Goal: Entertainment & Leisure: Browse casually

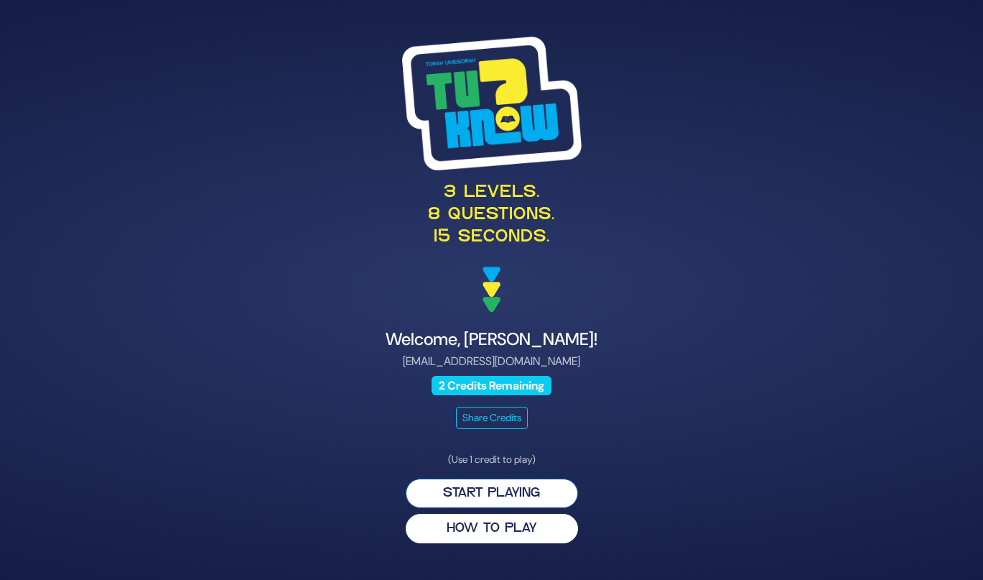
click at [509, 501] on button "Start Playing" at bounding box center [492, 492] width 172 height 29
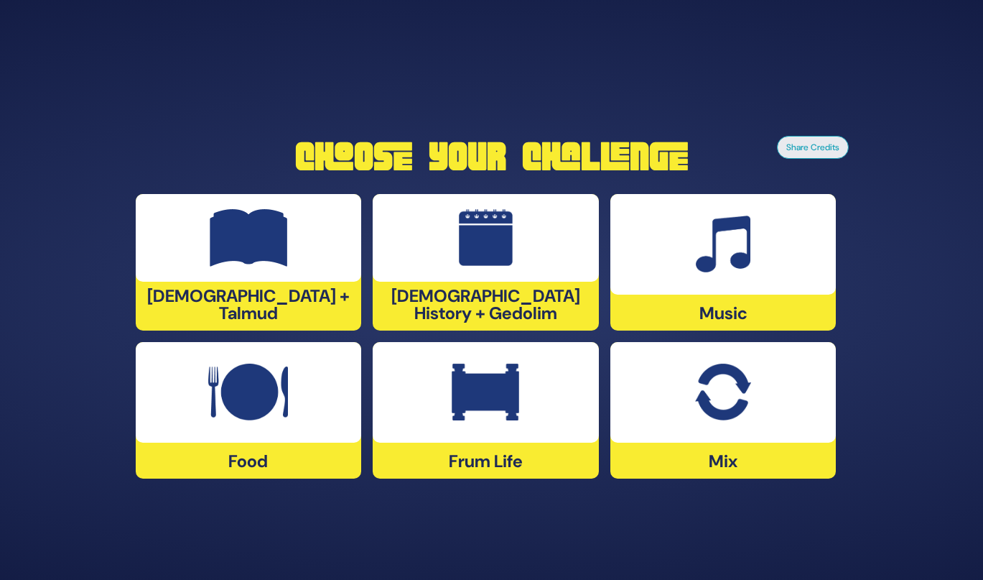
click at [682, 297] on div "Music" at bounding box center [723, 262] width 226 height 136
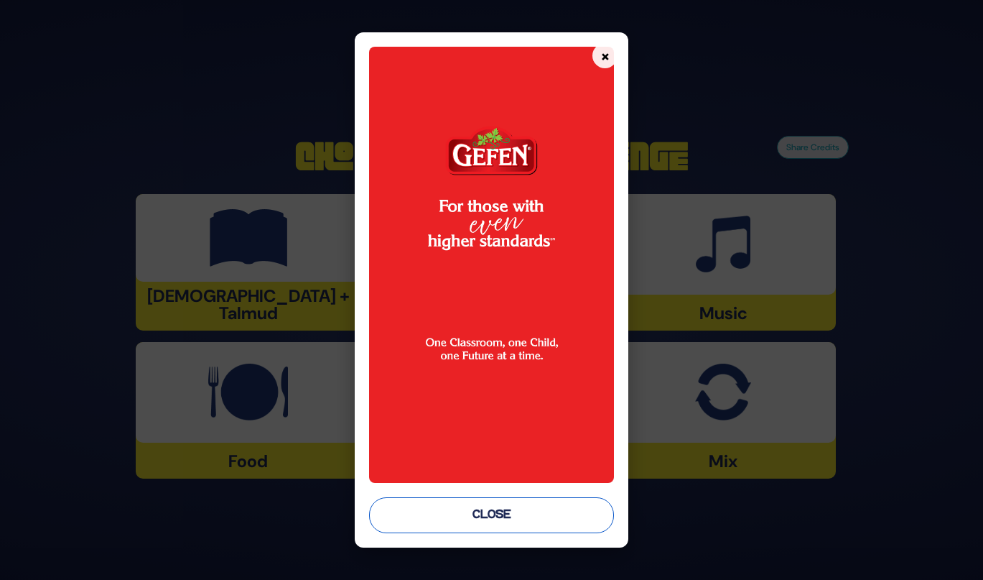
click at [454, 516] on button "Close" at bounding box center [491, 515] width 245 height 36
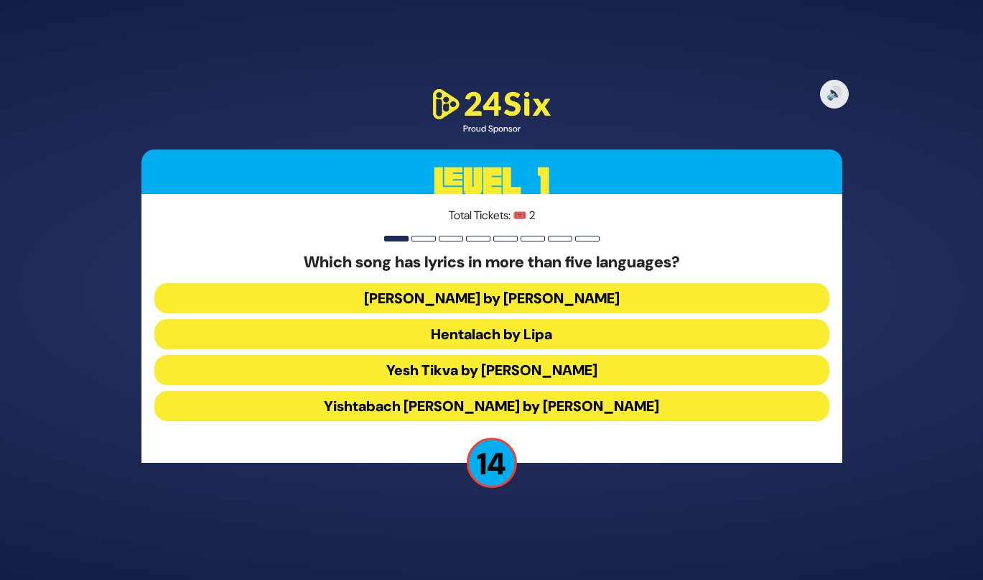
click at [436, 327] on button "Hentalach by Lipa" at bounding box center [491, 334] width 675 height 30
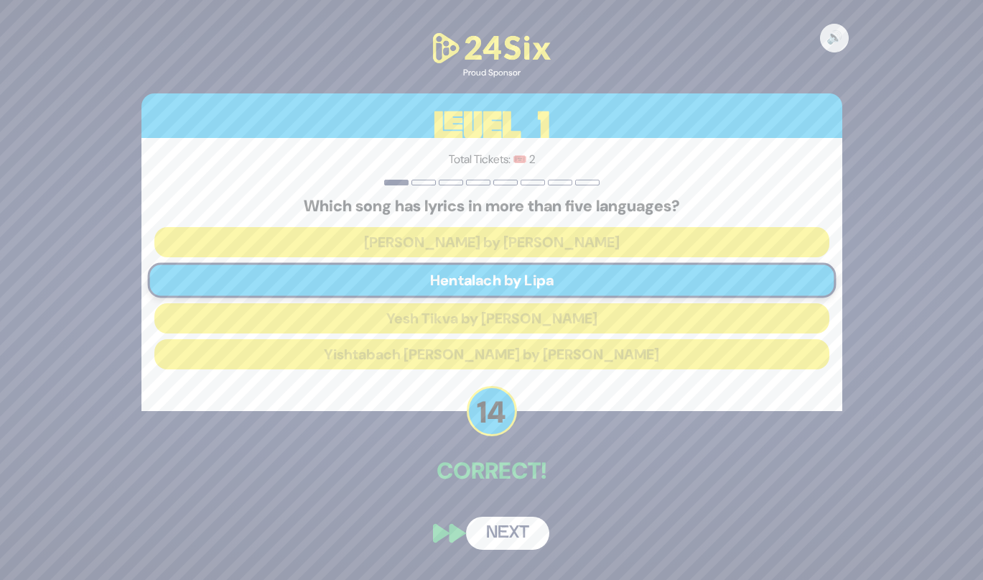
click at [504, 544] on button "Next" at bounding box center [507, 532] width 83 height 33
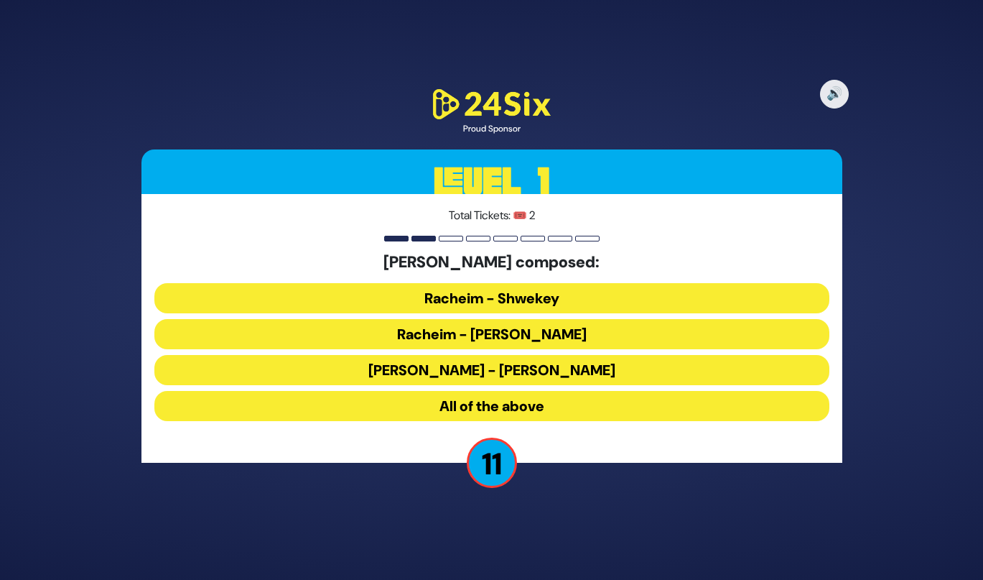
click at [491, 414] on button "All of the above" at bounding box center [491, 406] width 675 height 30
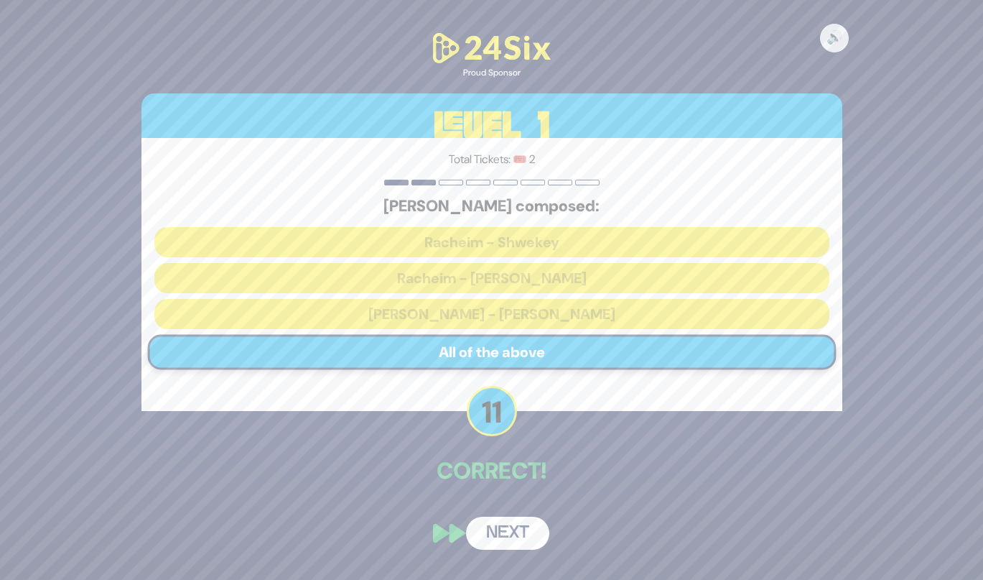
click at [511, 521] on button "Next" at bounding box center [507, 532] width 83 height 33
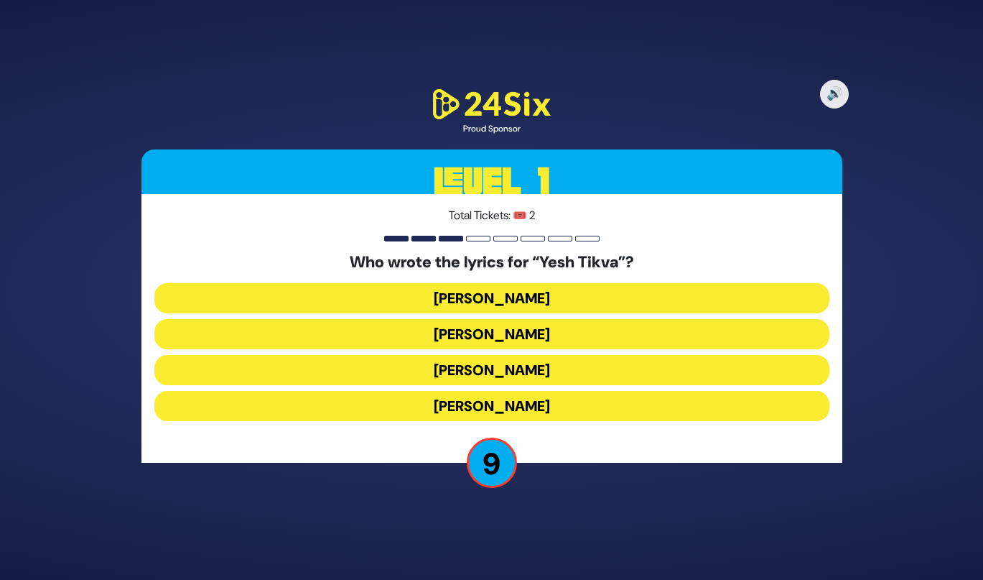
click at [459, 340] on button "Miriam Israeli" at bounding box center [491, 334] width 675 height 30
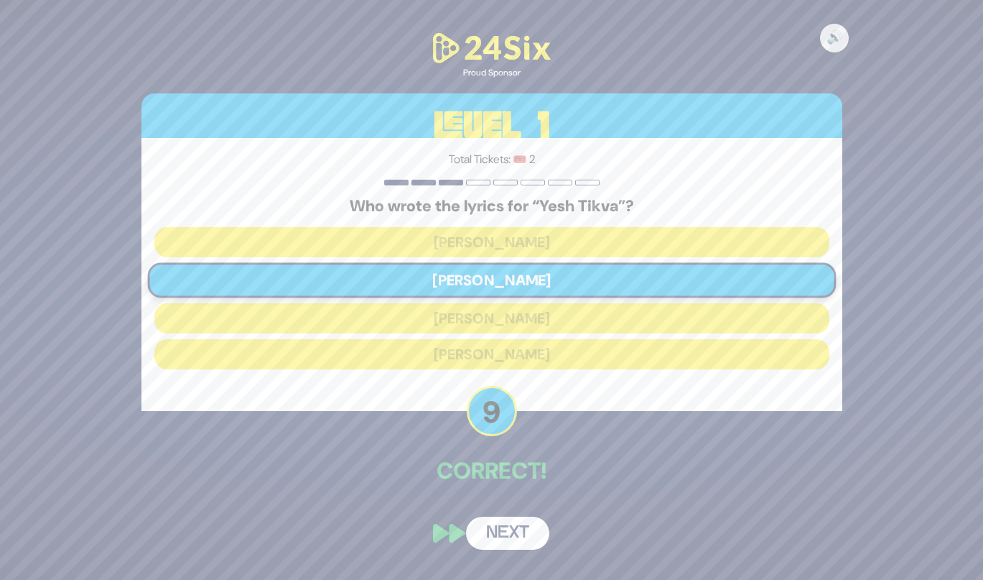
click at [498, 531] on button "Next" at bounding box center [507, 532] width 83 height 33
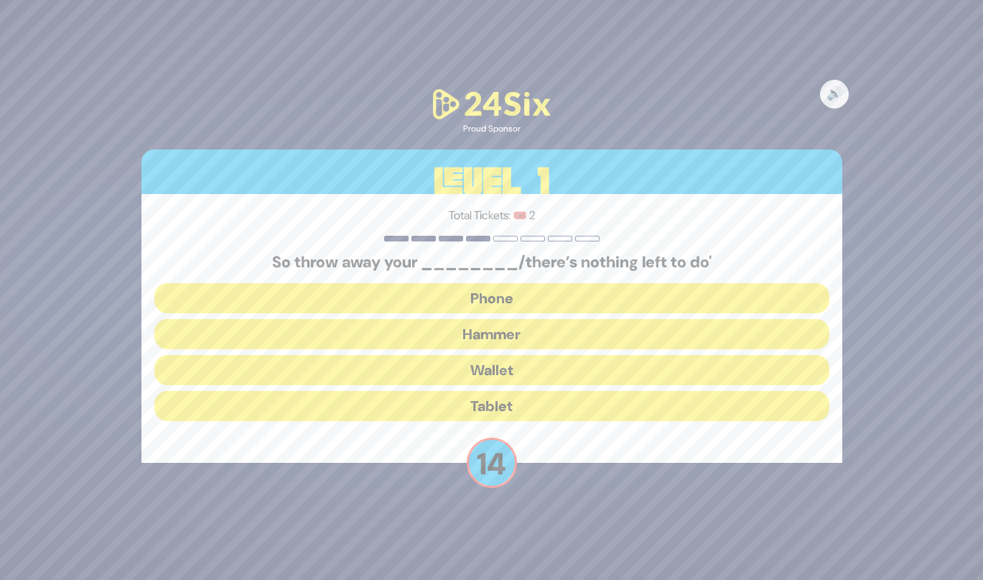
click at [480, 333] on button "Hammer" at bounding box center [491, 334] width 675 height 30
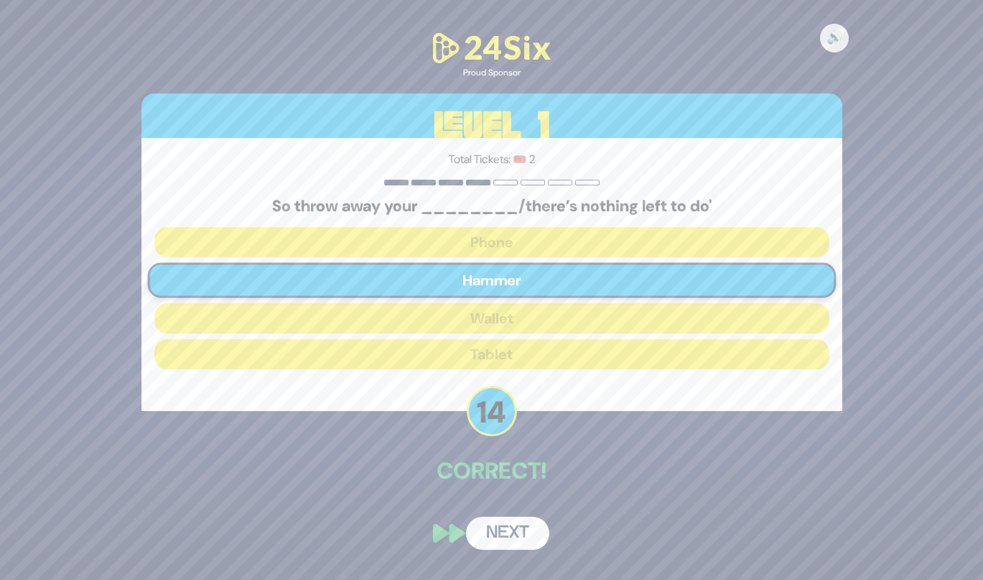
click at [491, 528] on button "Next" at bounding box center [507, 532] width 83 height 33
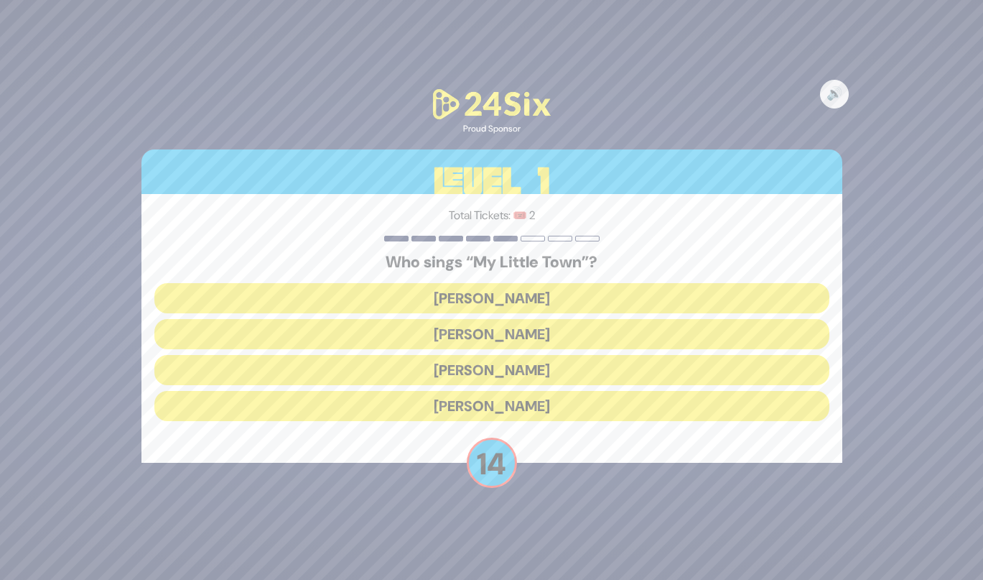
click at [427, 363] on button "Shulem Lemmer" at bounding box center [491, 370] width 675 height 30
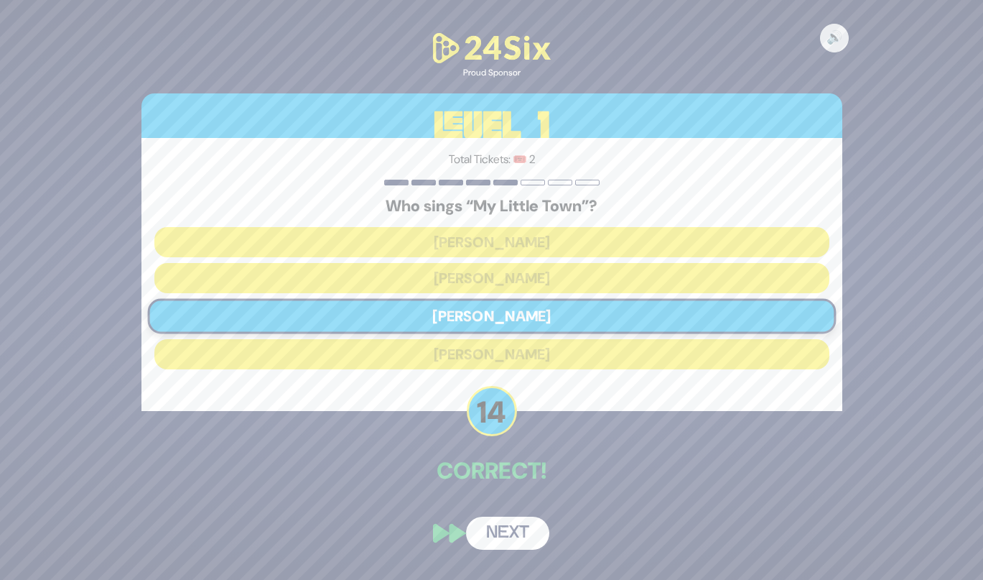
click at [488, 528] on button "Next" at bounding box center [507, 532] width 83 height 33
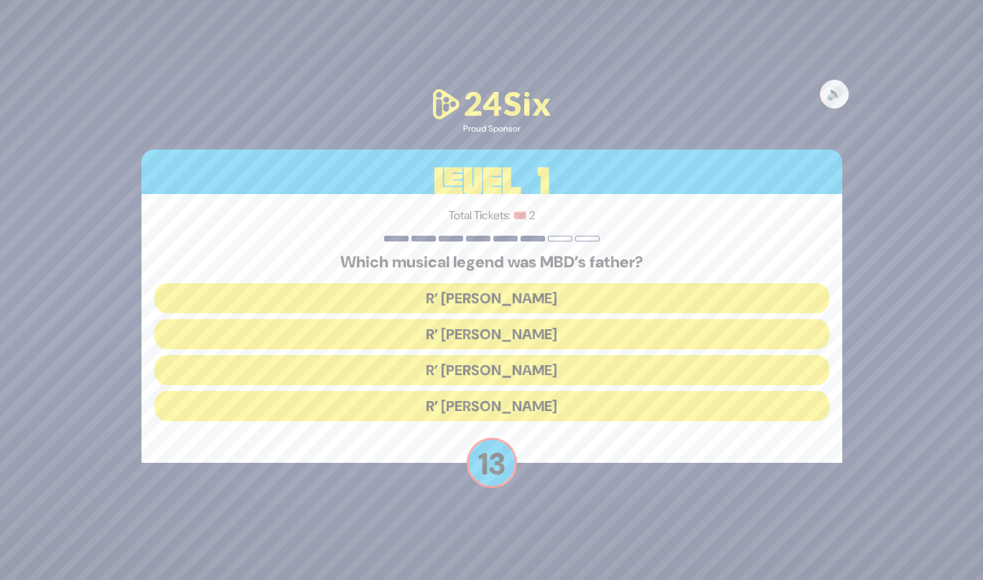
click at [445, 336] on button "R’ Duvid Werdyger" at bounding box center [491, 334] width 675 height 30
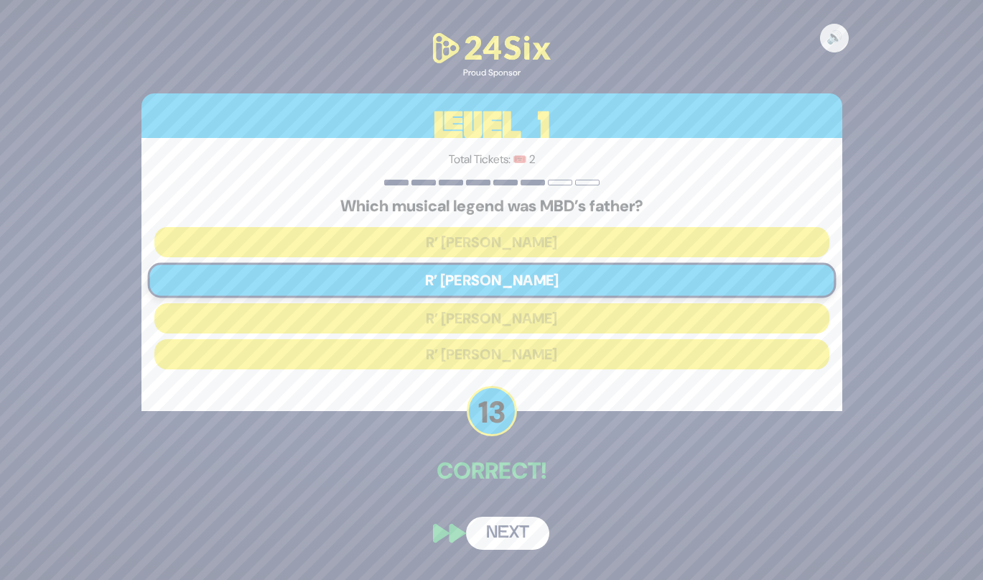
click at [493, 531] on button "Next" at bounding box center [507, 532] width 83 height 33
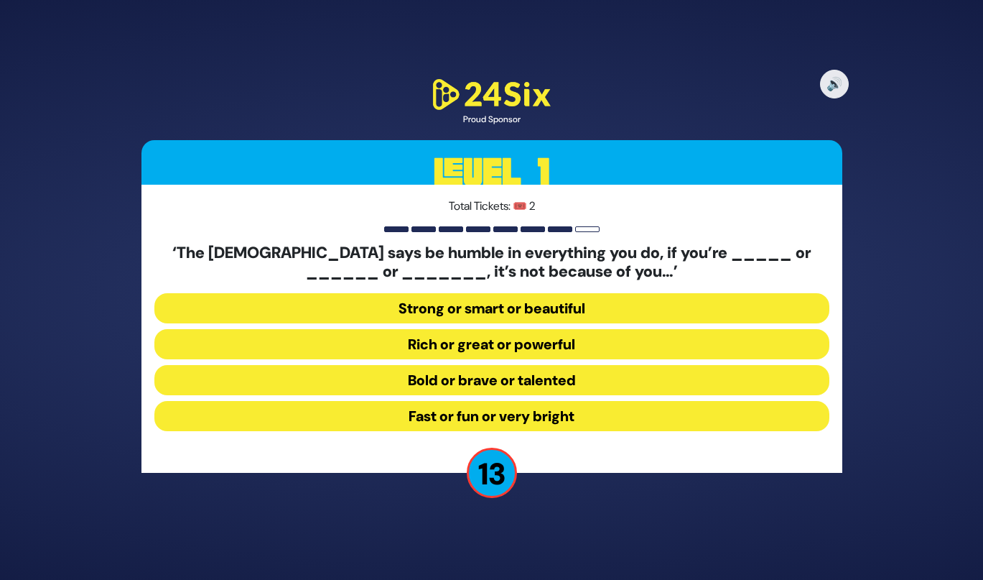
click at [429, 320] on button "Strong or smart or beautiful" at bounding box center [491, 308] width 675 height 30
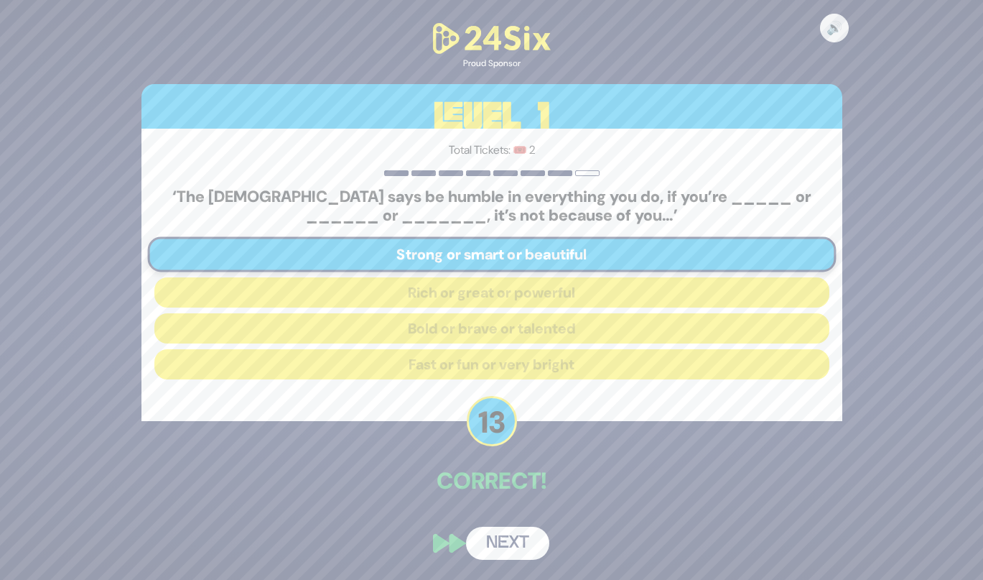
click at [493, 546] on button "Next" at bounding box center [507, 542] width 83 height 33
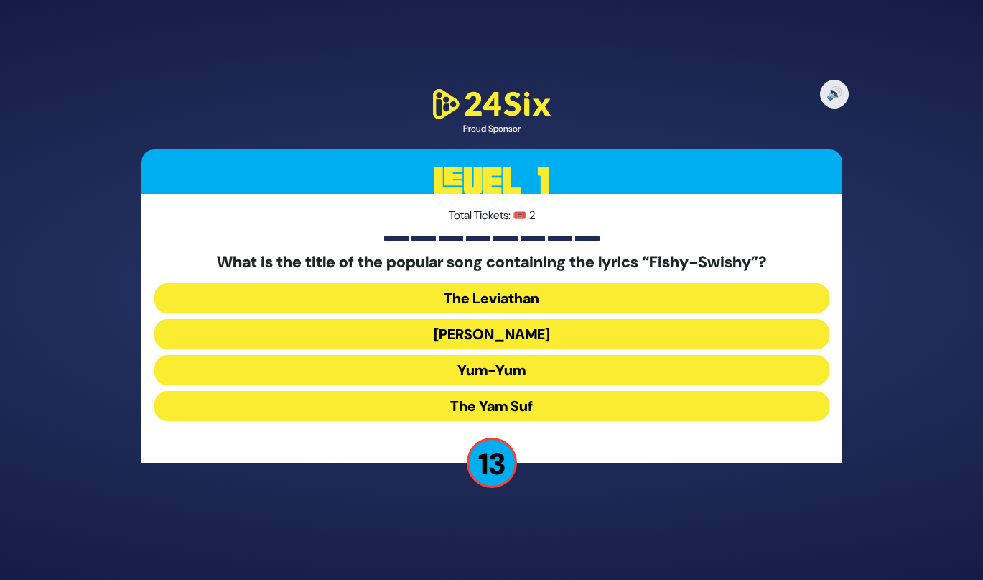
click at [459, 384] on button "Yum-Yum" at bounding box center [491, 370] width 675 height 30
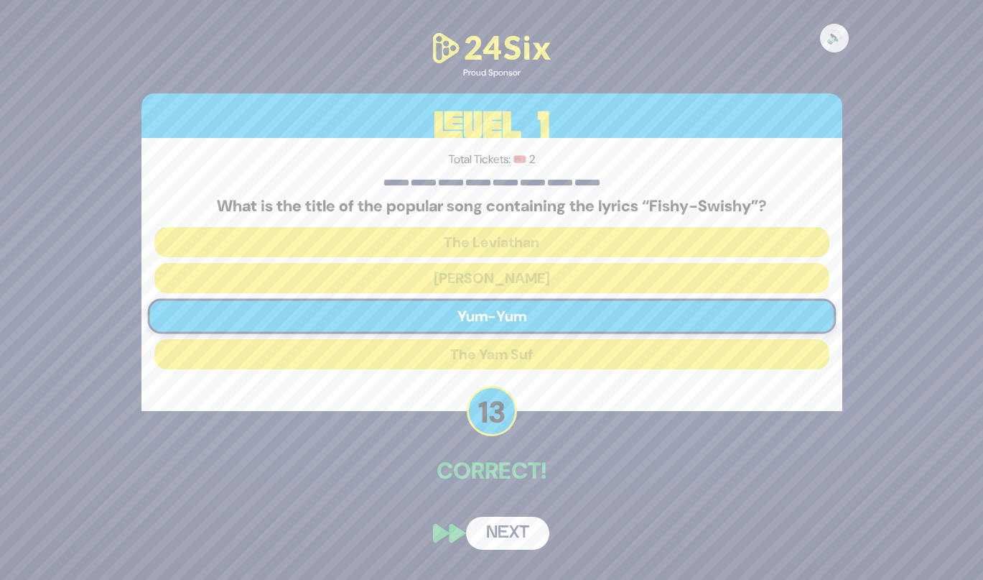
click at [494, 529] on button "Next" at bounding box center [507, 532] width 83 height 33
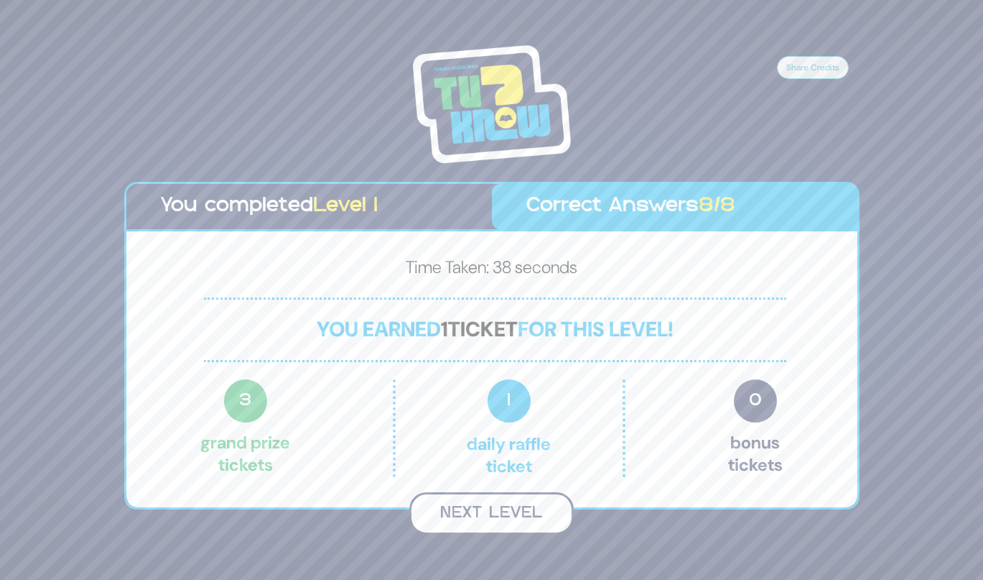
click at [493, 519] on button "Next Level" at bounding box center [491, 513] width 164 height 42
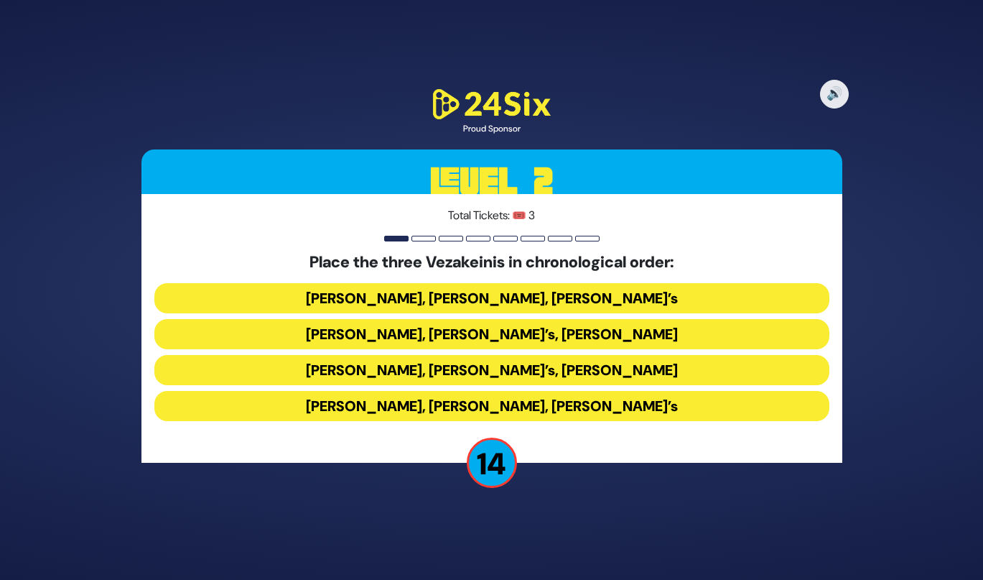
click at [392, 303] on button "Baruch Levine’s, Avraham Fried’s, Bonei Olam’s" at bounding box center [491, 298] width 675 height 30
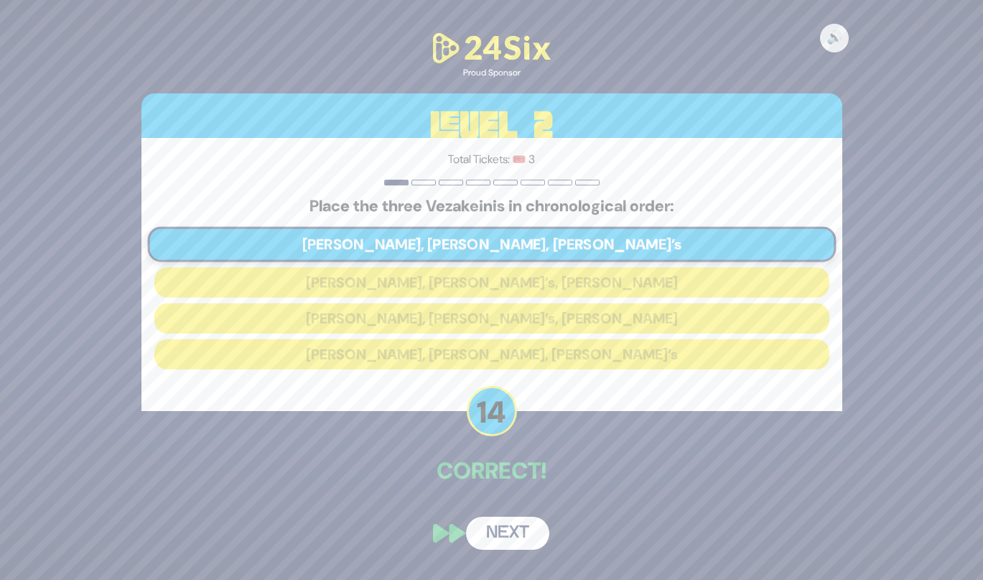
click at [501, 529] on button "Next" at bounding box center [507, 532] width 83 height 33
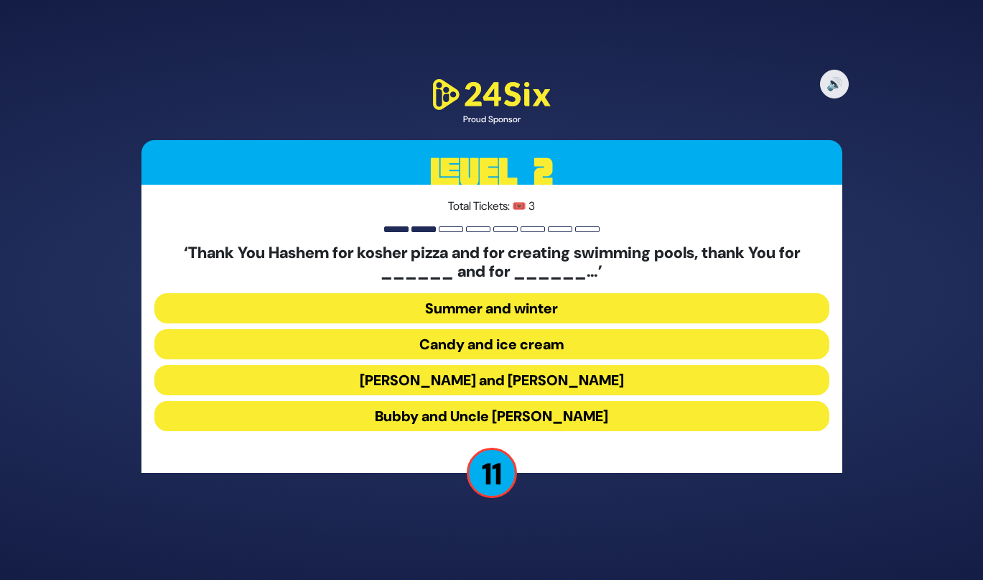
click at [430, 382] on button "Latkes and Paskesz" at bounding box center [491, 380] width 675 height 30
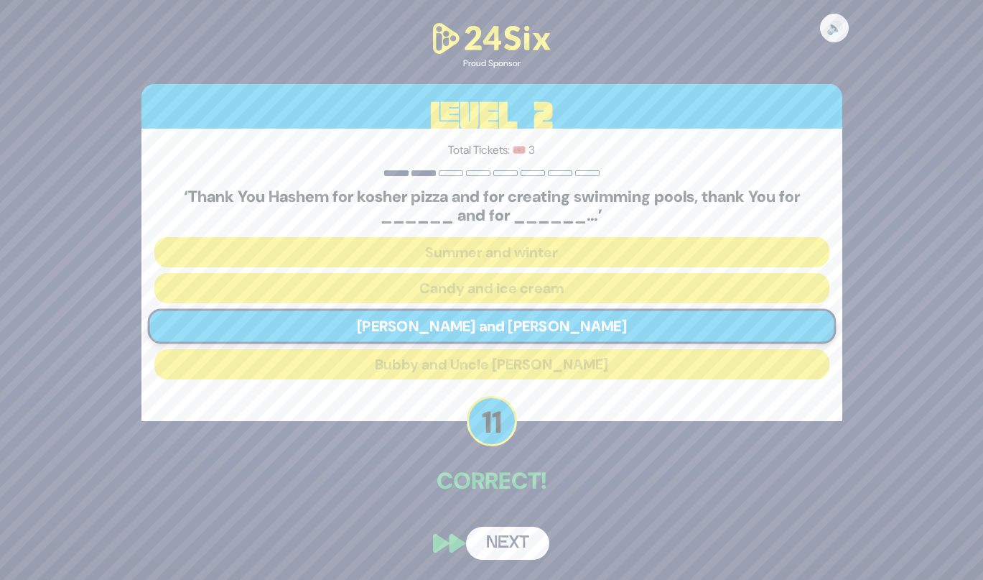
click at [497, 547] on button "Next" at bounding box center [507, 542] width 83 height 33
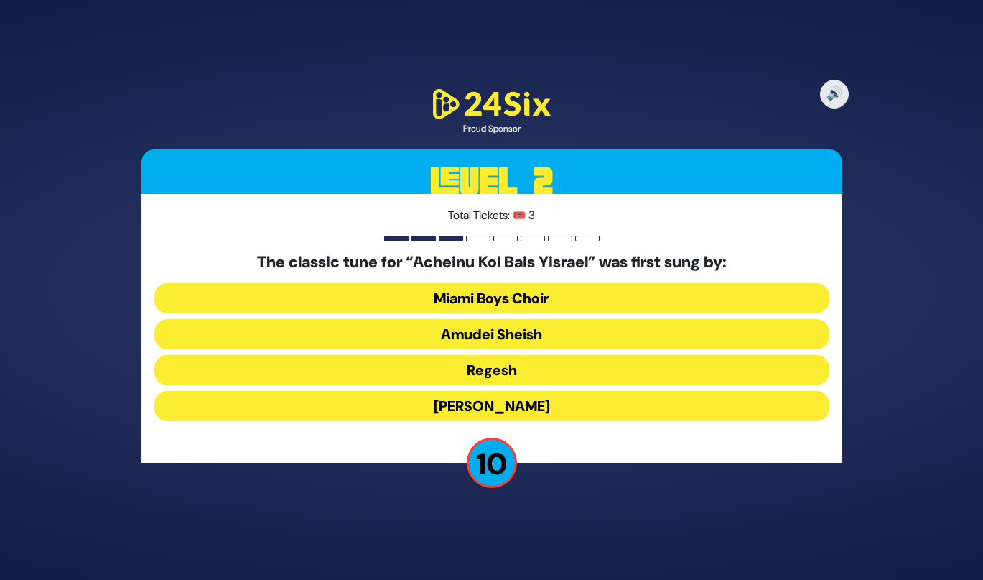
click at [455, 376] on button "Regesh" at bounding box center [491, 370] width 675 height 30
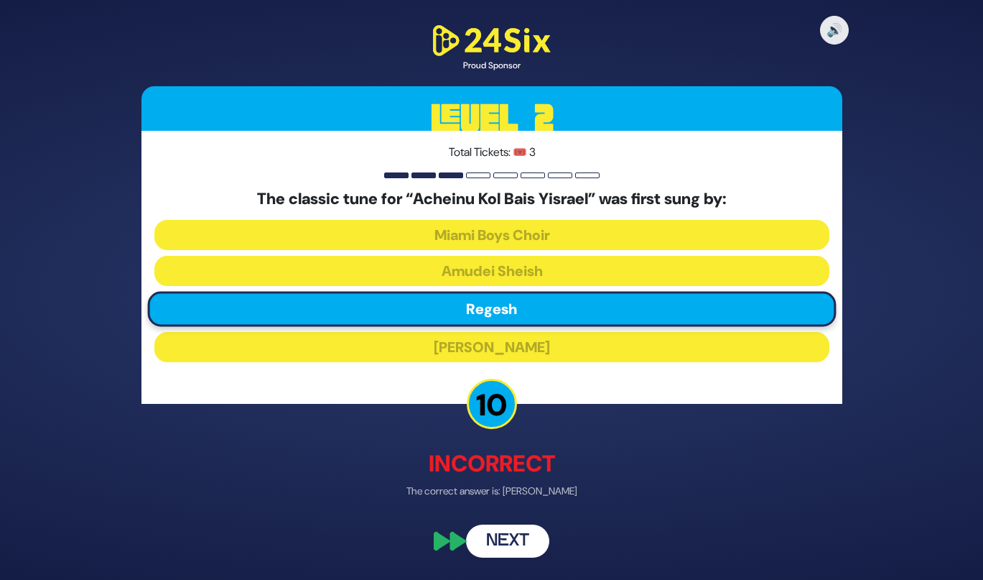
click at [498, 539] on button "Next" at bounding box center [507, 540] width 83 height 33
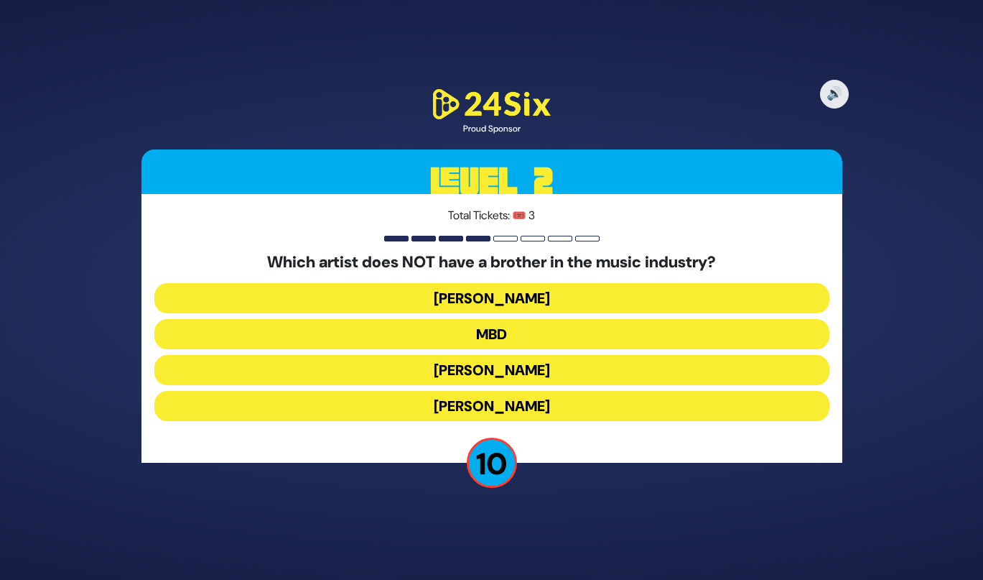
click at [473, 364] on button "Yaakov Shwekey" at bounding box center [491, 370] width 675 height 30
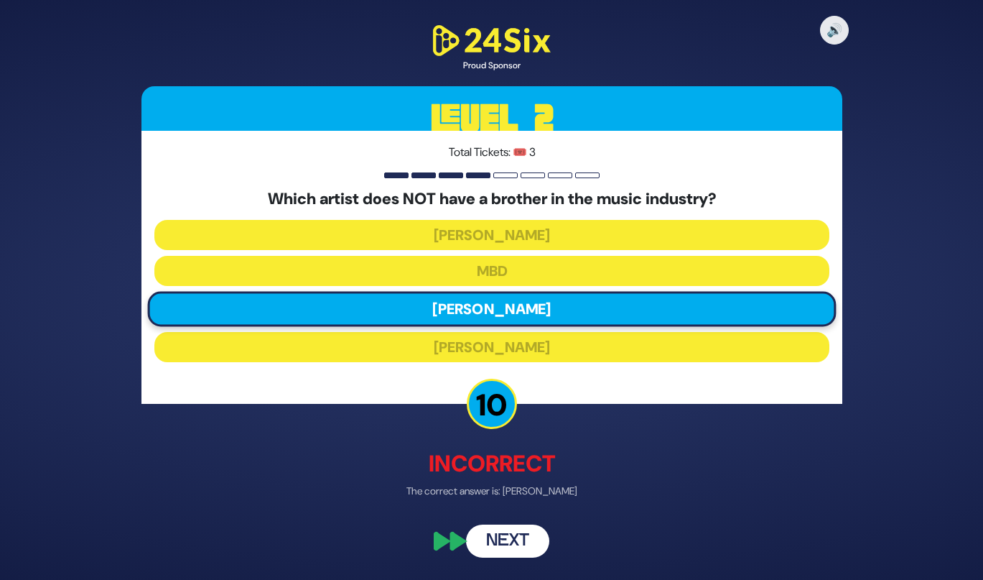
click at [501, 544] on button "Next" at bounding box center [507, 540] width 83 height 33
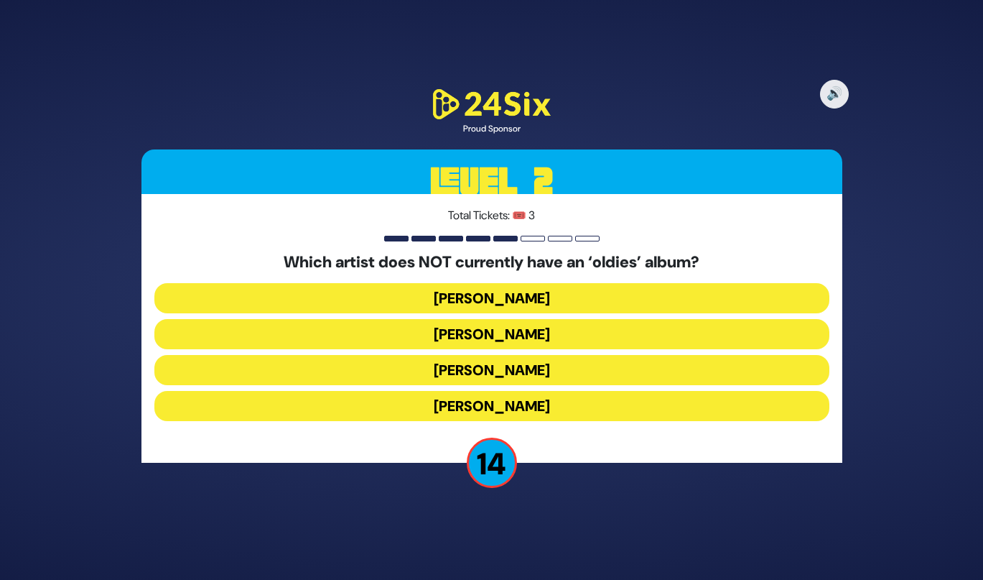
click at [434, 335] on button "Mordechai Shapiro" at bounding box center [491, 334] width 675 height 30
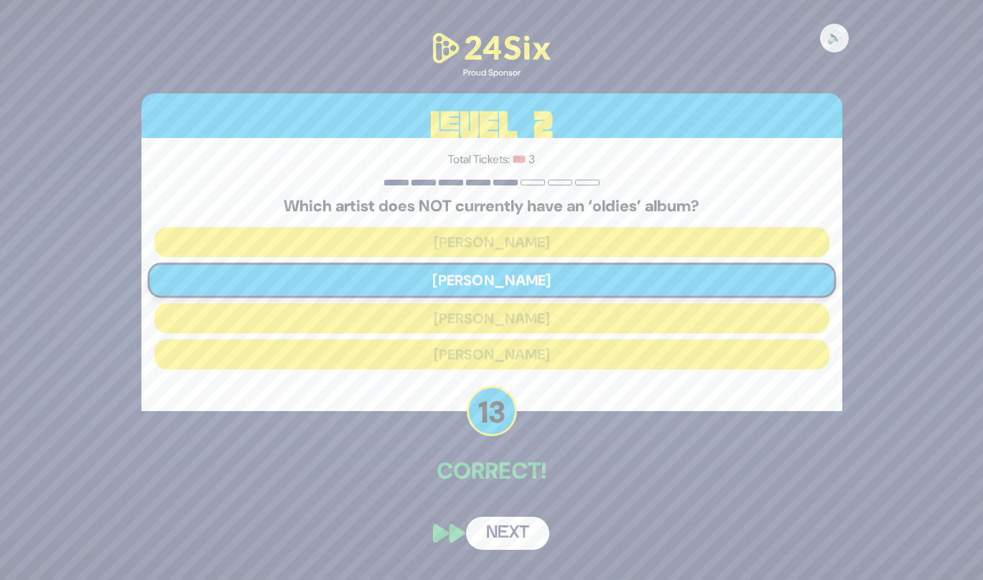
click at [498, 541] on button "Next" at bounding box center [507, 532] width 83 height 33
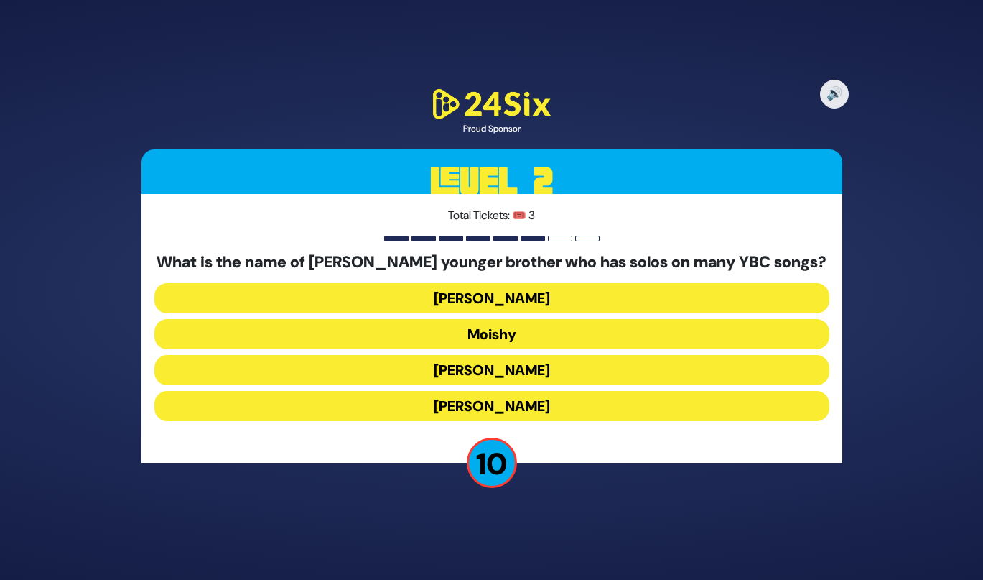
click at [417, 409] on button "Yaakov Mordechai" at bounding box center [491, 406] width 675 height 30
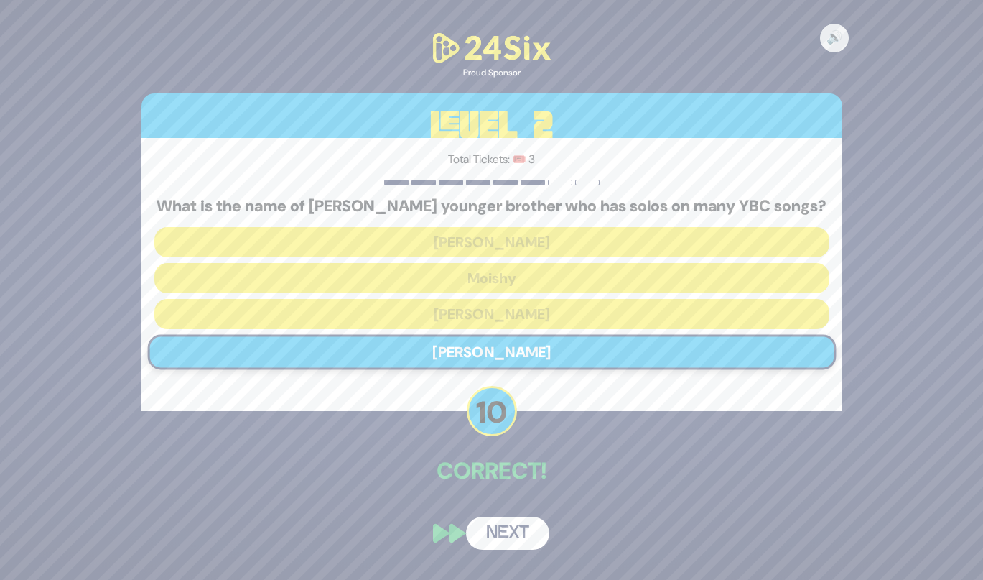
click at [495, 533] on button "Next" at bounding box center [507, 532] width 83 height 33
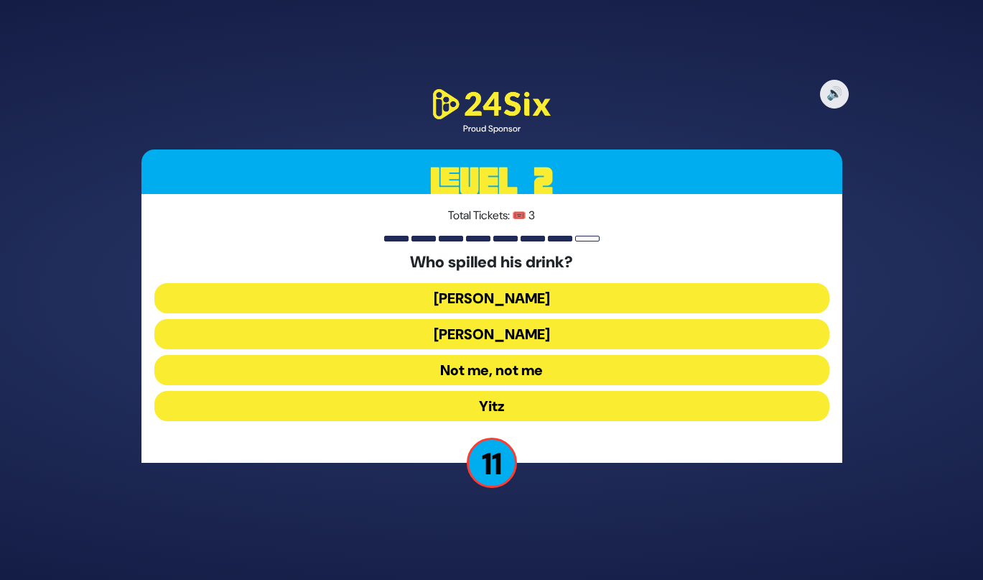
click at [446, 343] on button "Moshe Chaim" at bounding box center [491, 334] width 675 height 30
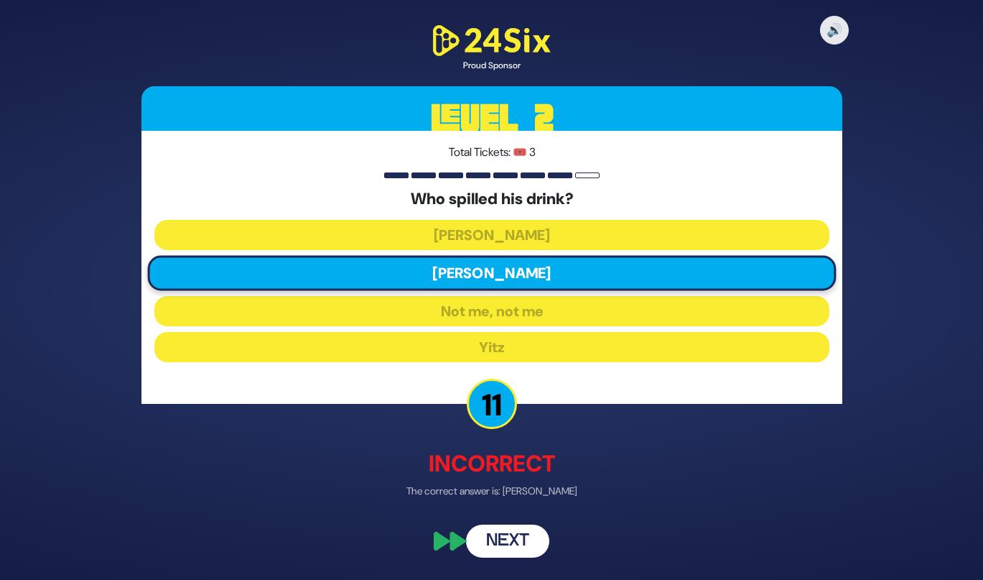
click at [493, 535] on button "Next" at bounding box center [507, 540] width 83 height 33
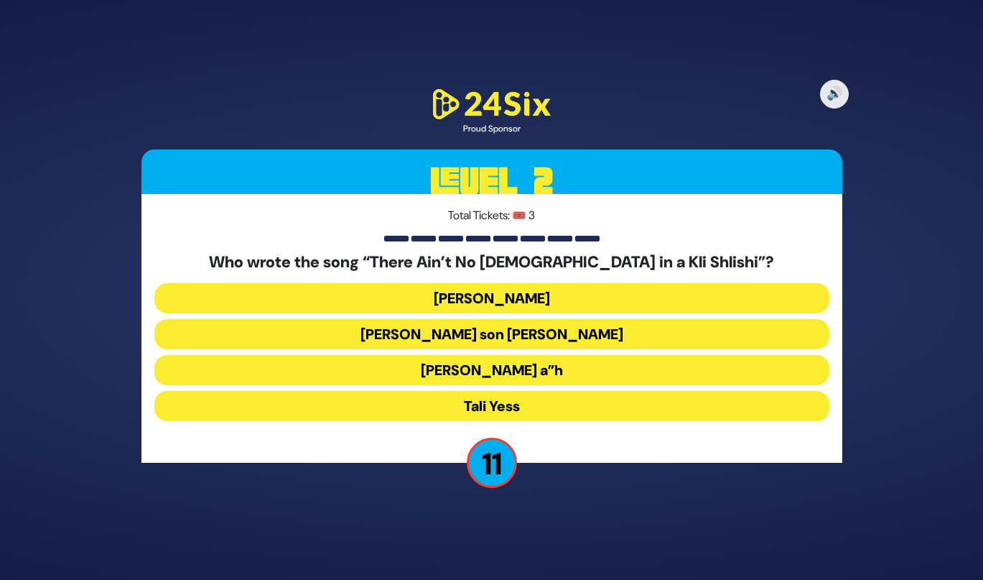
click at [423, 374] on button "Moshe Yess a”h" at bounding box center [491, 370] width 675 height 30
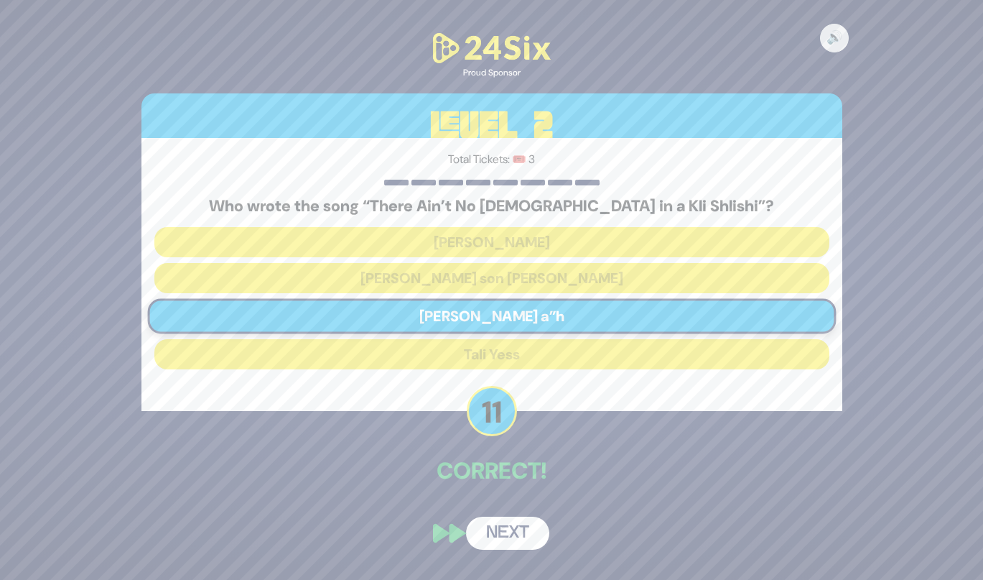
click at [487, 527] on button "Next" at bounding box center [507, 532] width 83 height 33
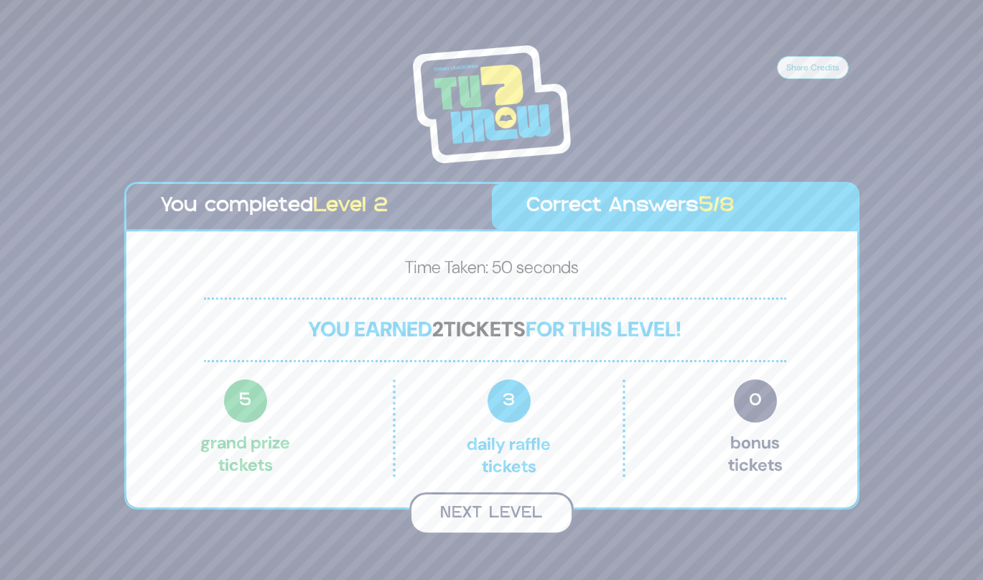
click at [480, 510] on button "Next Level" at bounding box center [491, 513] width 164 height 42
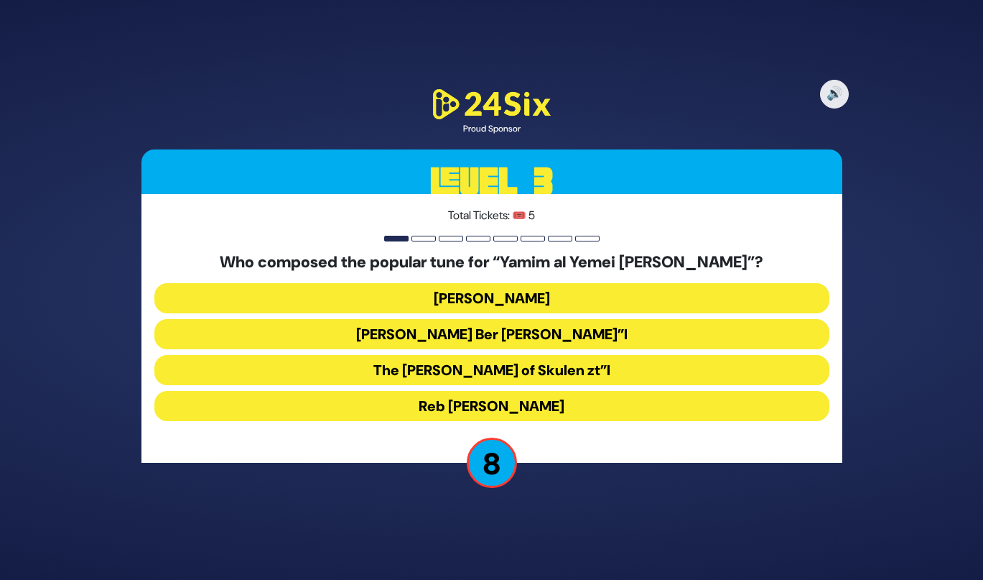
click at [426, 345] on button "Reb Baruch Ber Leibowitz zt”l" at bounding box center [491, 334] width 675 height 30
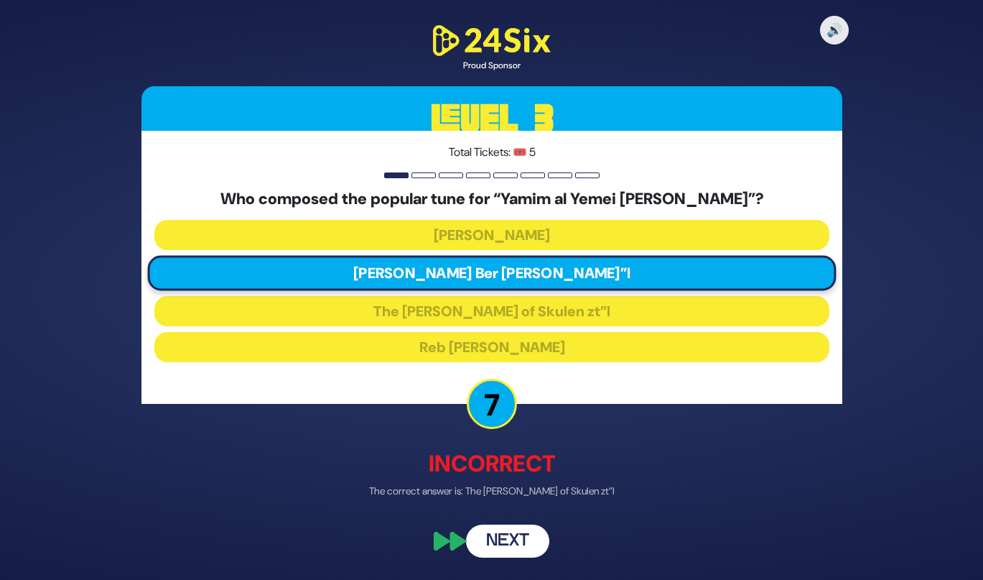
click at [485, 543] on button "Next" at bounding box center [507, 540] width 83 height 33
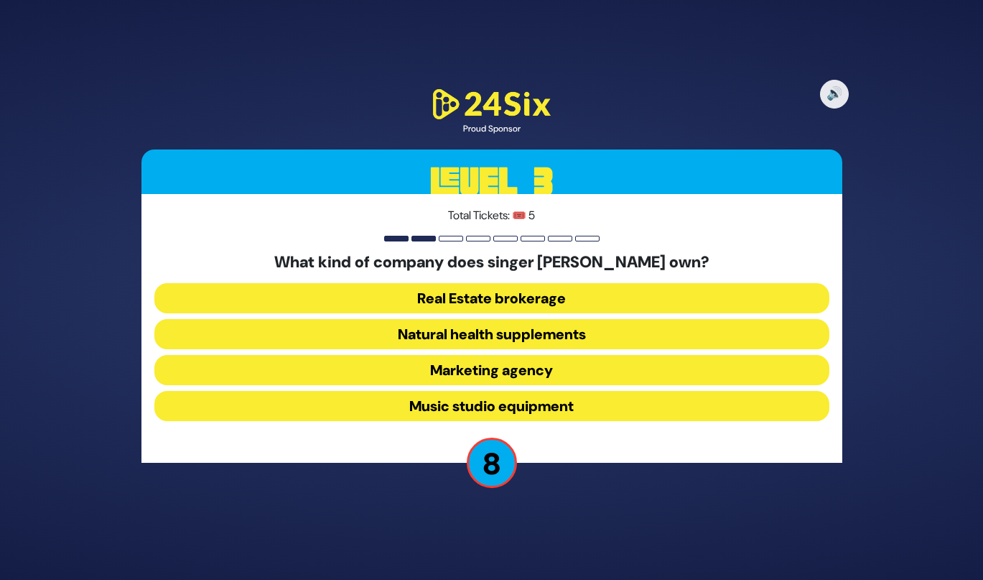
click at [436, 303] on button "Real Estate brokerage" at bounding box center [491, 298] width 675 height 30
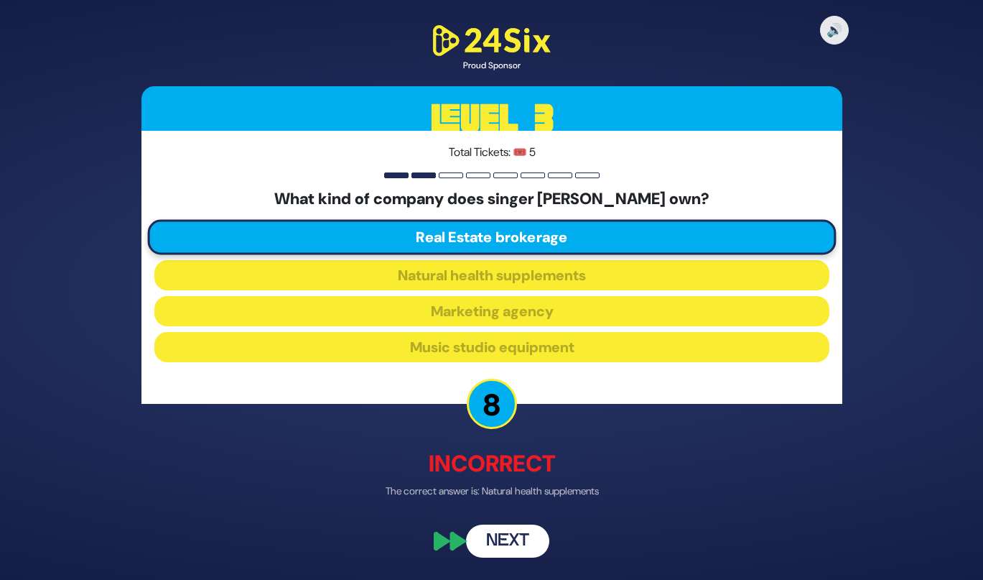
click at [491, 556] on button "Next" at bounding box center [507, 540] width 83 height 33
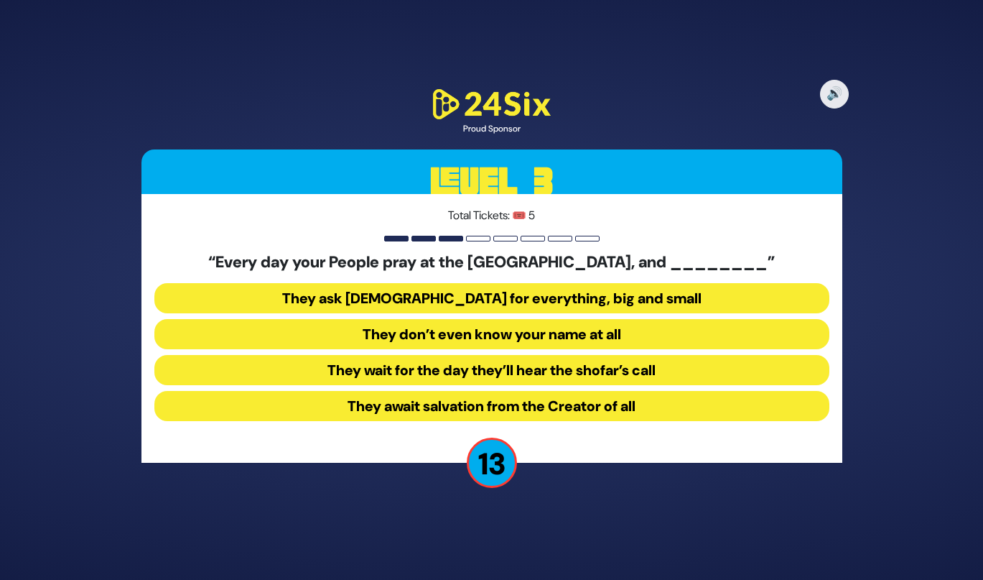
click at [443, 342] on button "They don’t even know your name at all" at bounding box center [491, 334] width 675 height 30
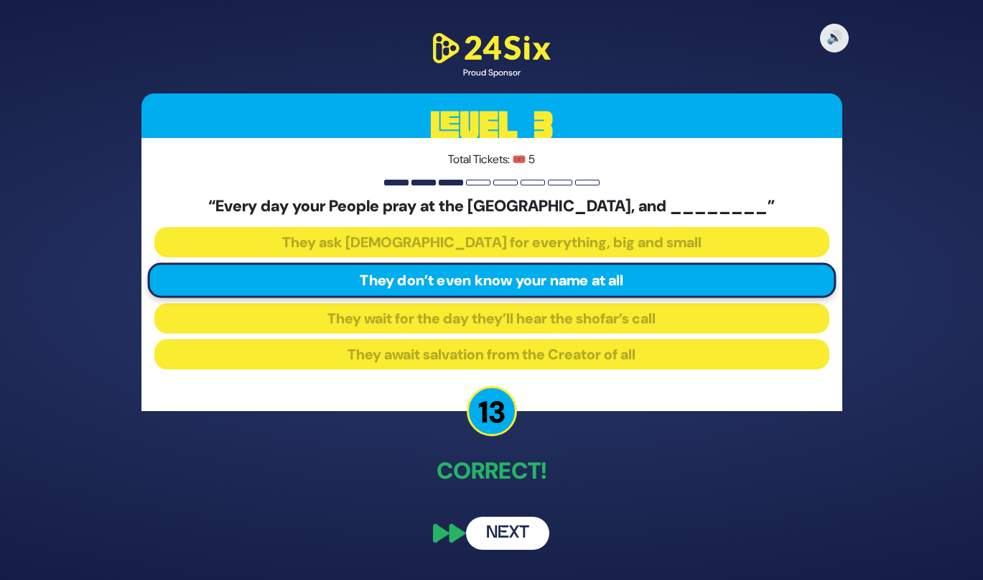
click at [509, 538] on button "Next" at bounding box center [507, 532] width 83 height 33
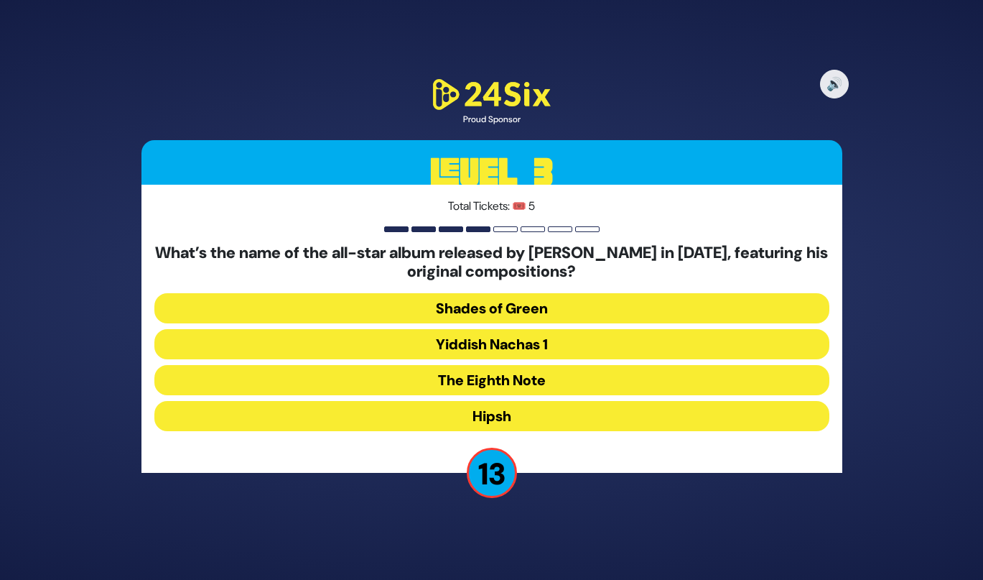
click at [434, 384] on button "The Eighth Note" at bounding box center [491, 380] width 675 height 30
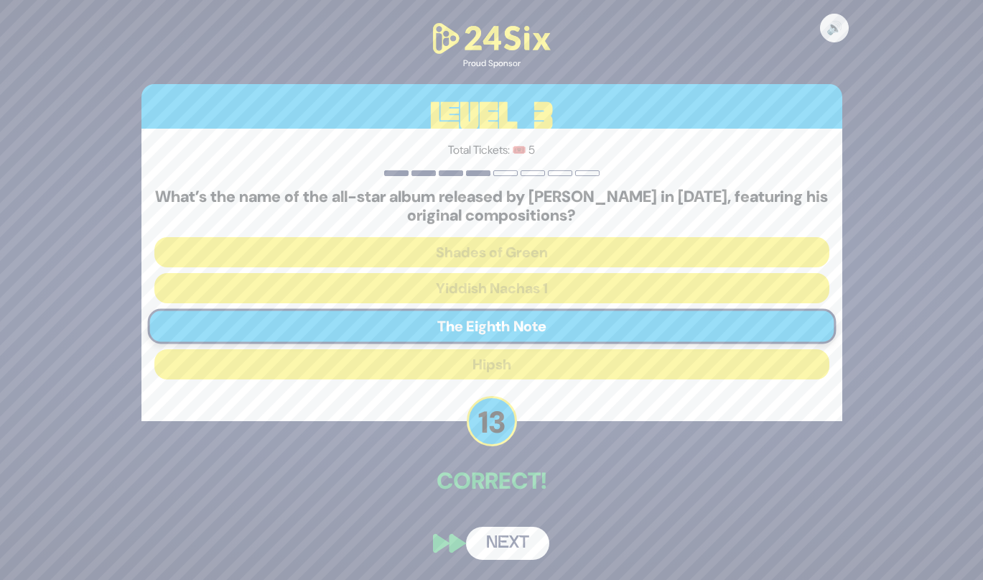
click at [514, 554] on button "Next" at bounding box center [507, 542] width 83 height 33
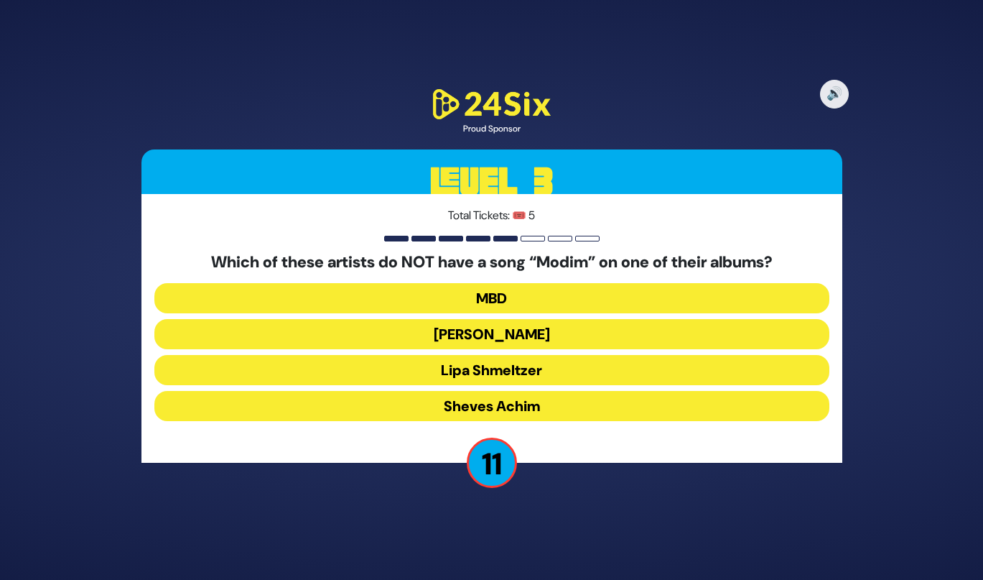
click at [449, 371] on button "Lipa Shmeltzer" at bounding box center [491, 370] width 675 height 30
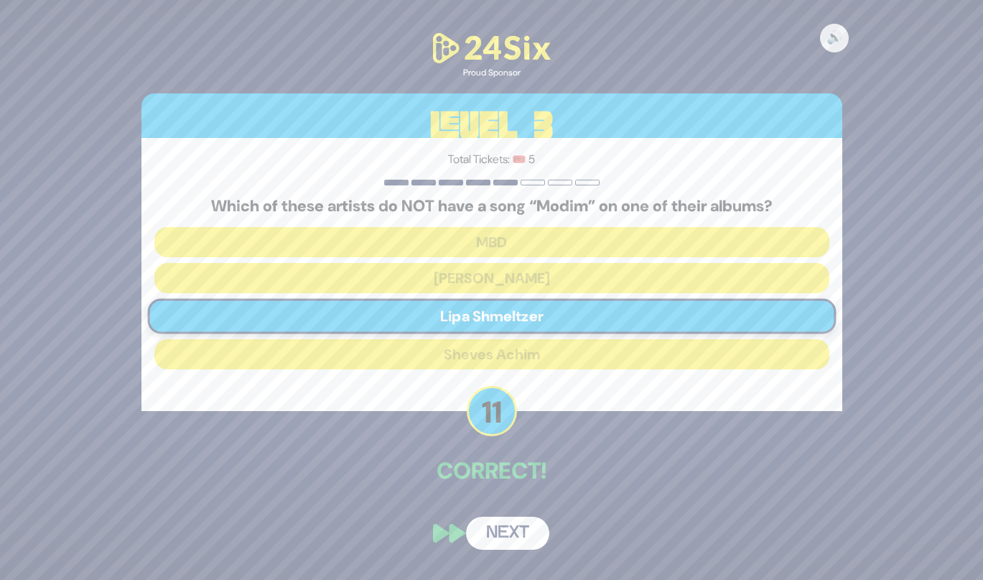
click at [502, 519] on button "Next" at bounding box center [507, 532] width 83 height 33
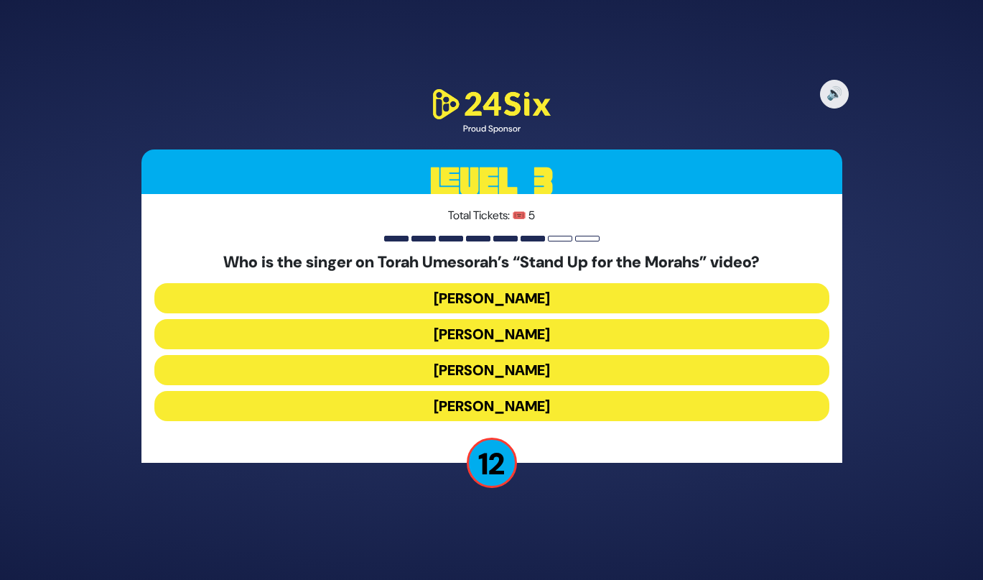
click at [459, 369] on button "Benny Friedman" at bounding box center [491, 370] width 675 height 30
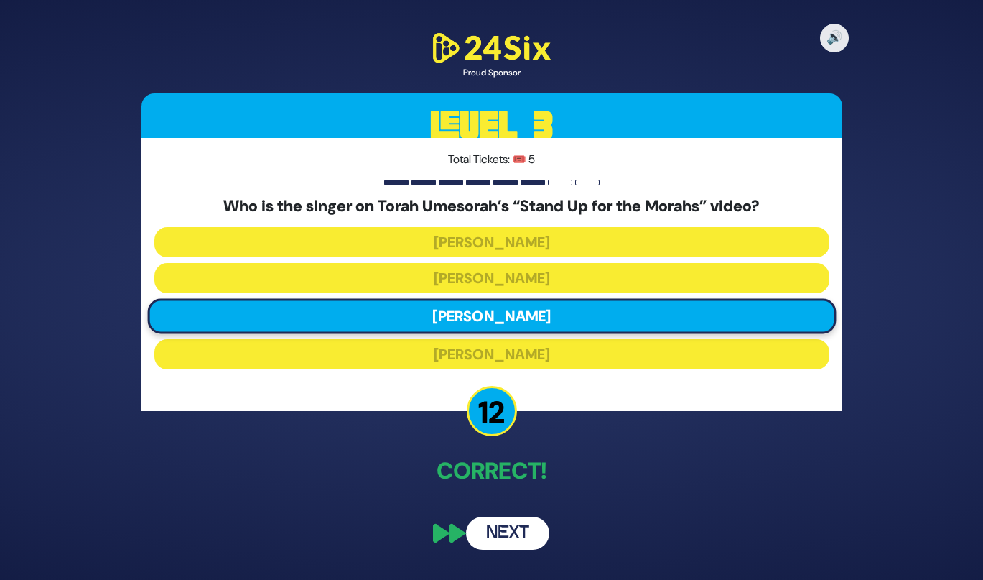
click at [489, 535] on button "Next" at bounding box center [507, 532] width 83 height 33
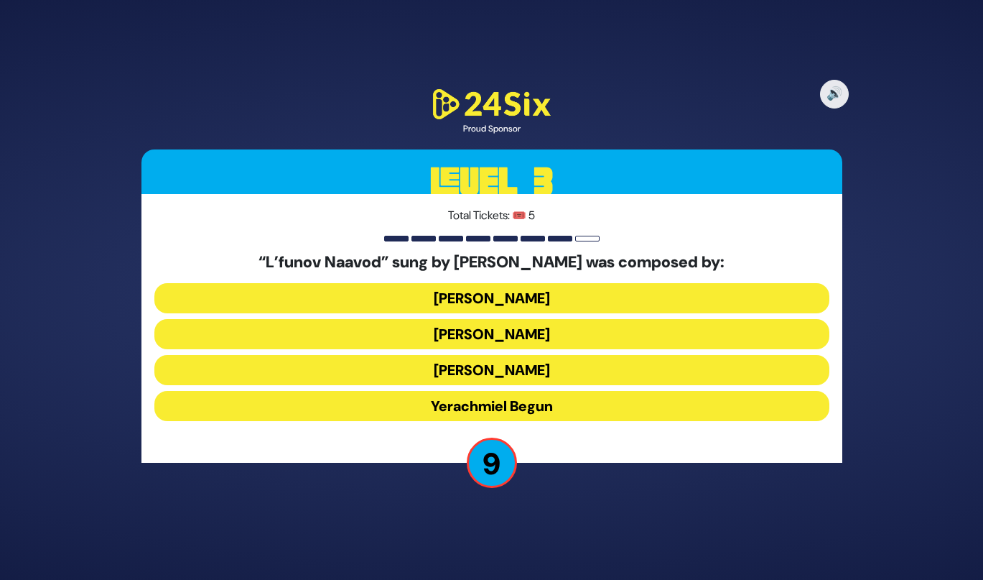
click at [445, 333] on button "Meshulem Greenberger" at bounding box center [491, 334] width 675 height 30
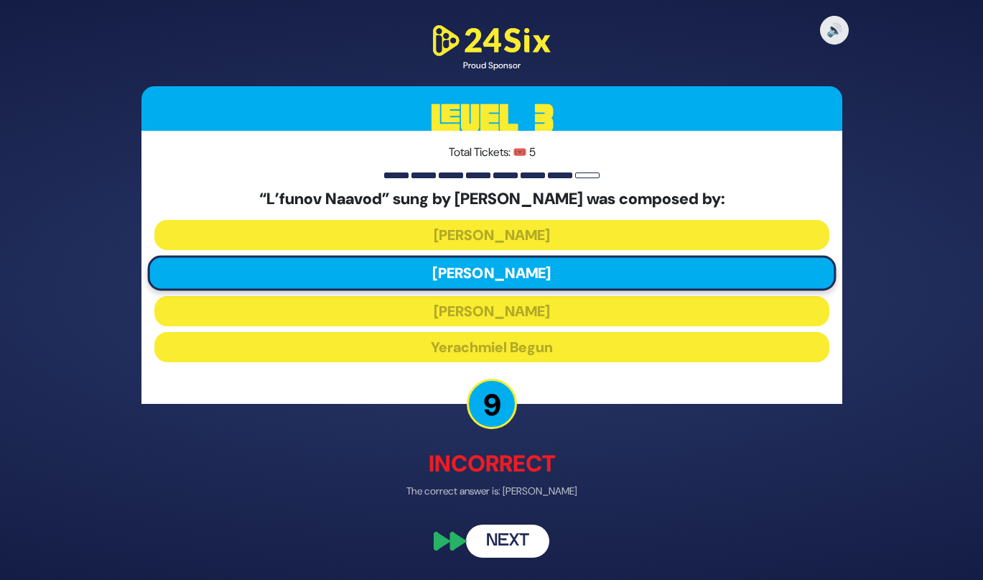
click at [501, 544] on button "Next" at bounding box center [507, 540] width 83 height 33
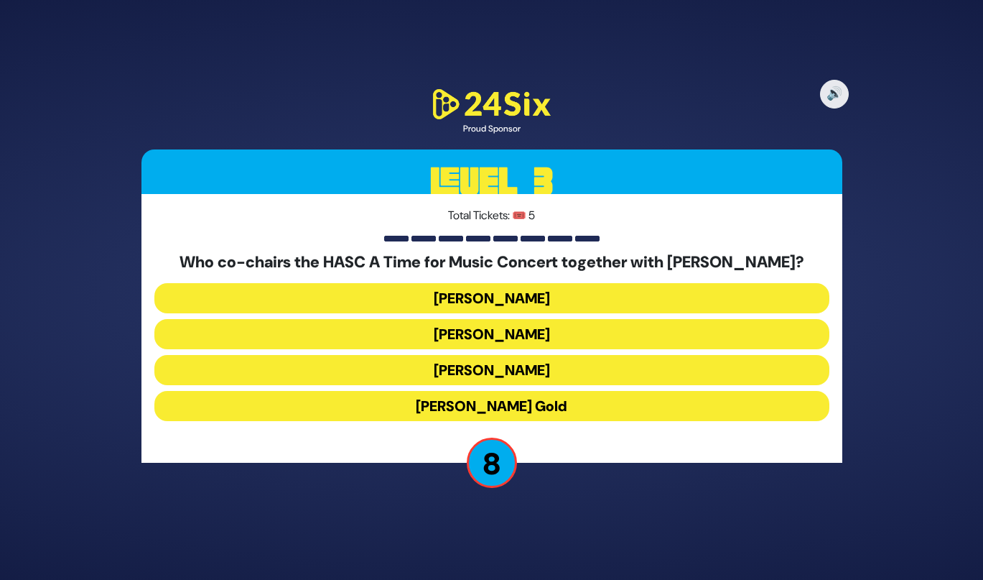
click at [445, 340] on button "Miles Berger" at bounding box center [491, 334] width 675 height 30
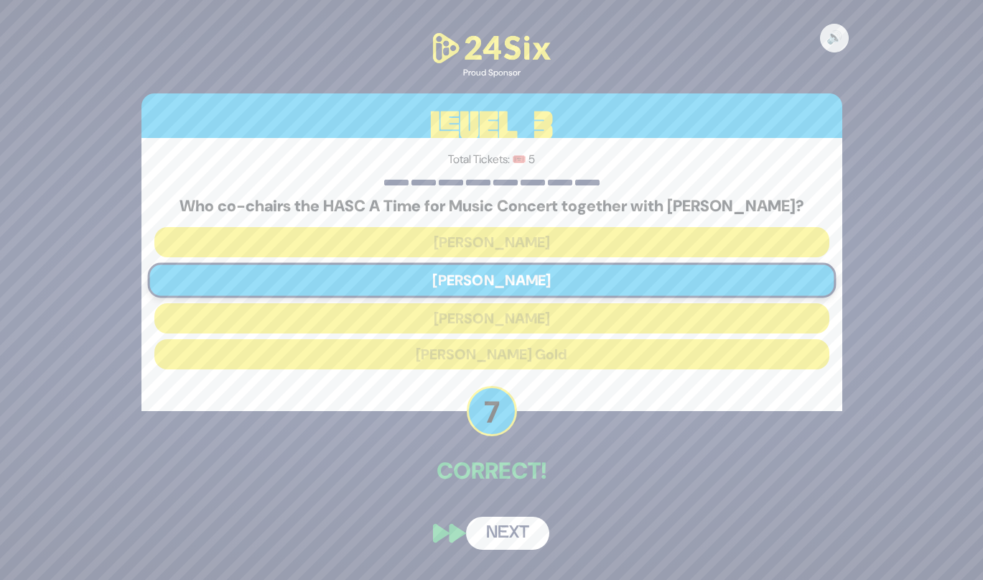
click at [498, 519] on button "Next" at bounding box center [507, 532] width 83 height 33
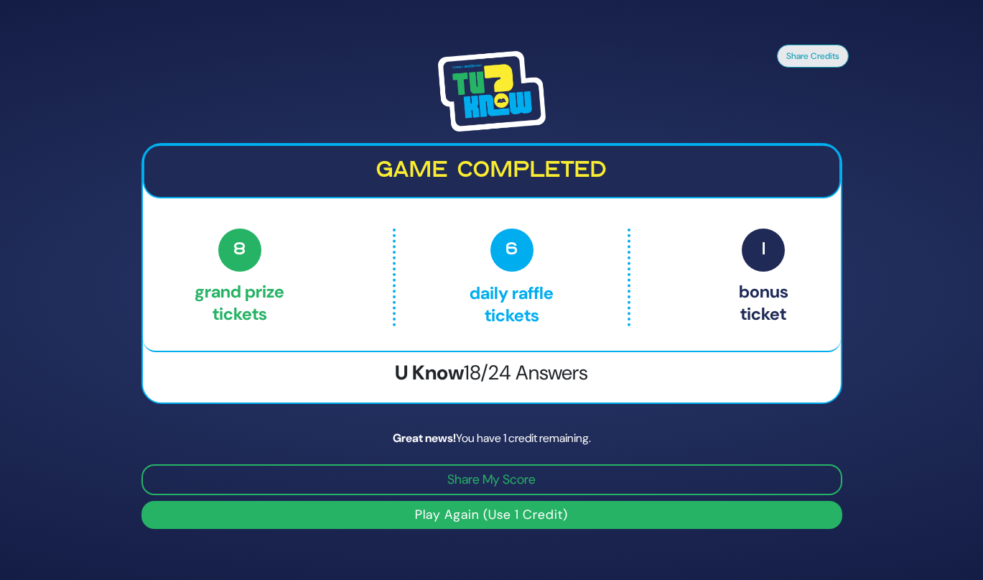
click at [490, 518] on button "Play Again (Use 1 Credit)" at bounding box center [491, 515] width 701 height 28
click at [424, 506] on button "Play Again (Use 1 Credit)" at bounding box center [491, 515] width 701 height 28
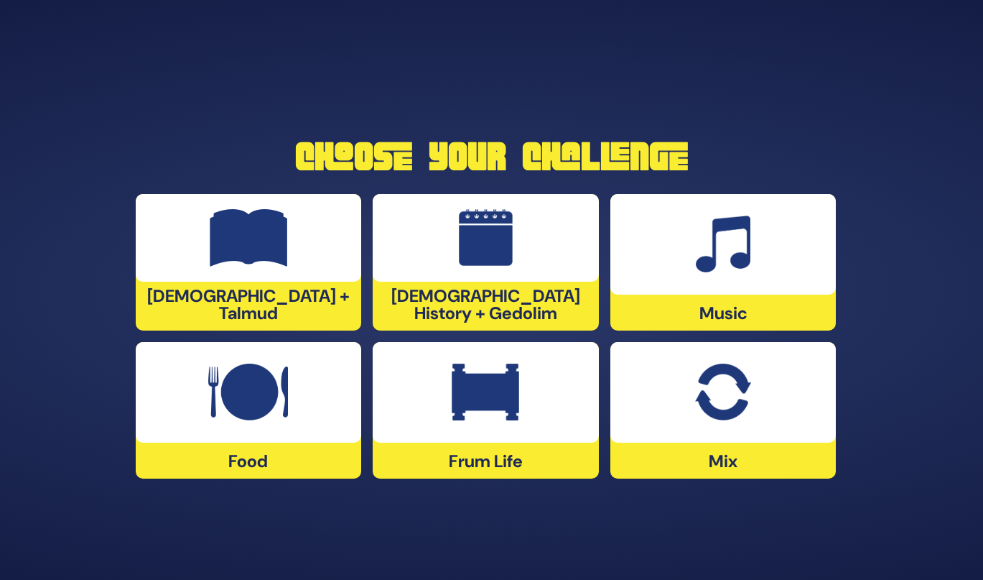
click at [689, 320] on div "Music" at bounding box center [723, 262] width 226 height 136
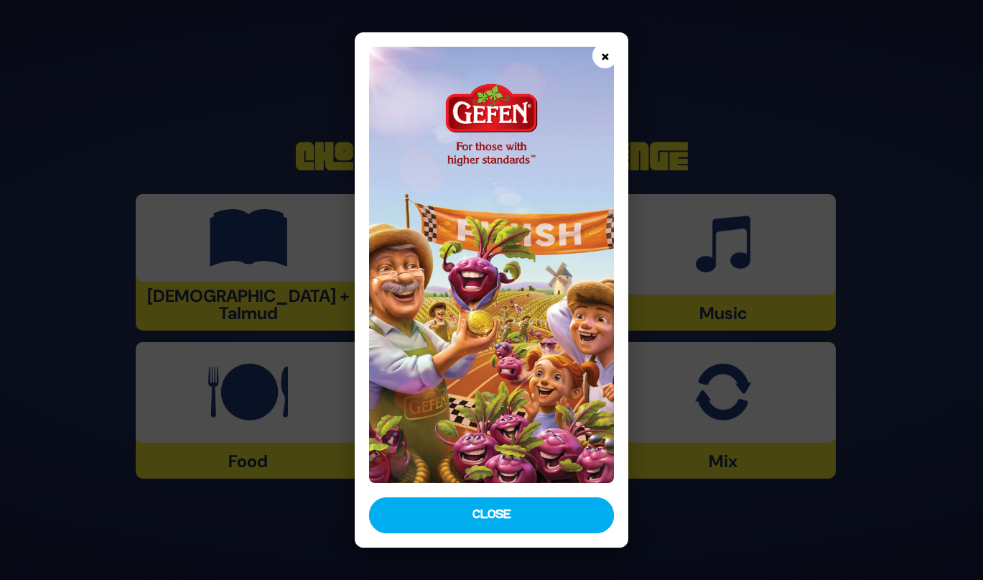
click at [608, 68] on button "×" at bounding box center [604, 55] width 25 height 25
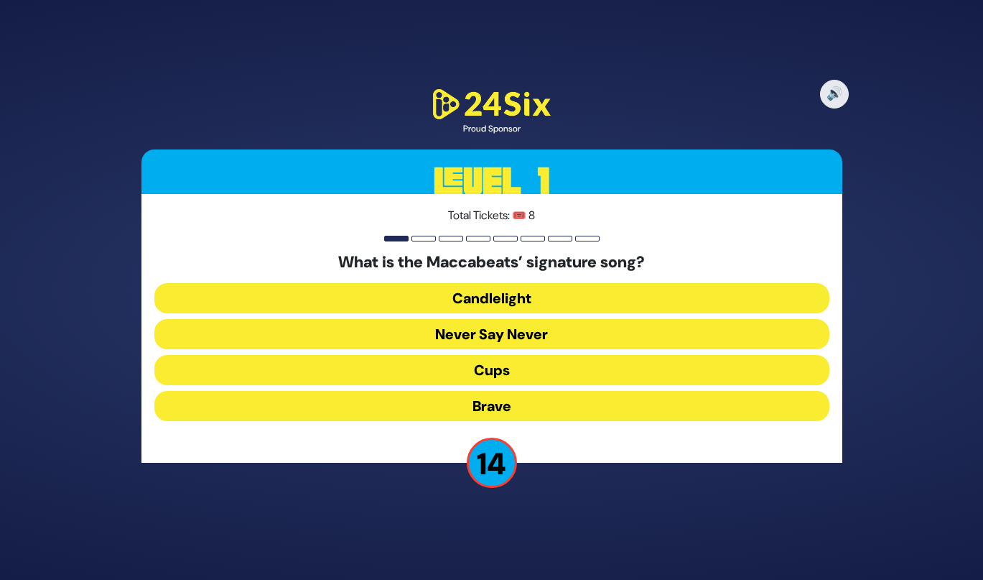
click at [501, 291] on button "Candlelight" at bounding box center [491, 298] width 675 height 30
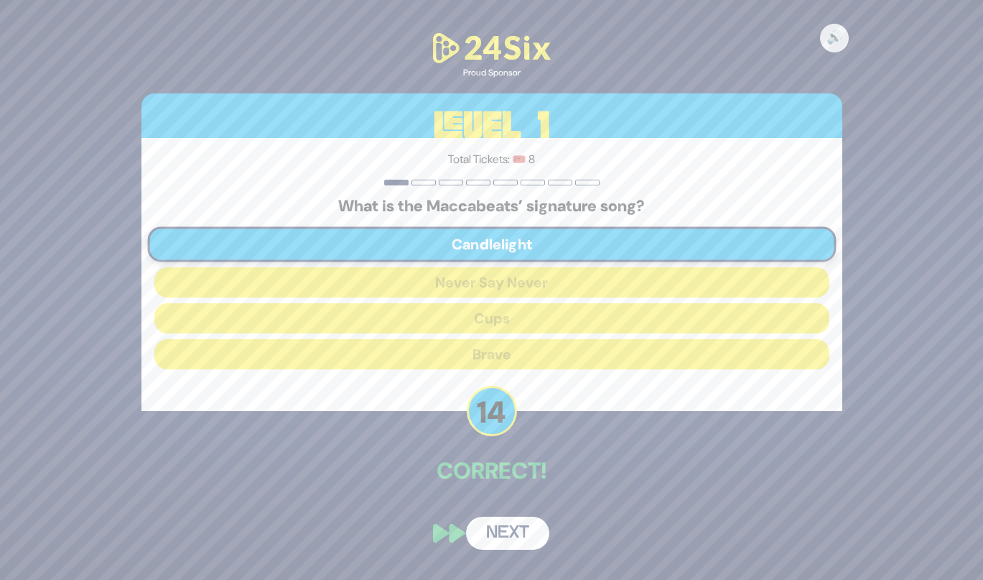
click at [510, 535] on button "Next" at bounding box center [507, 532] width 83 height 33
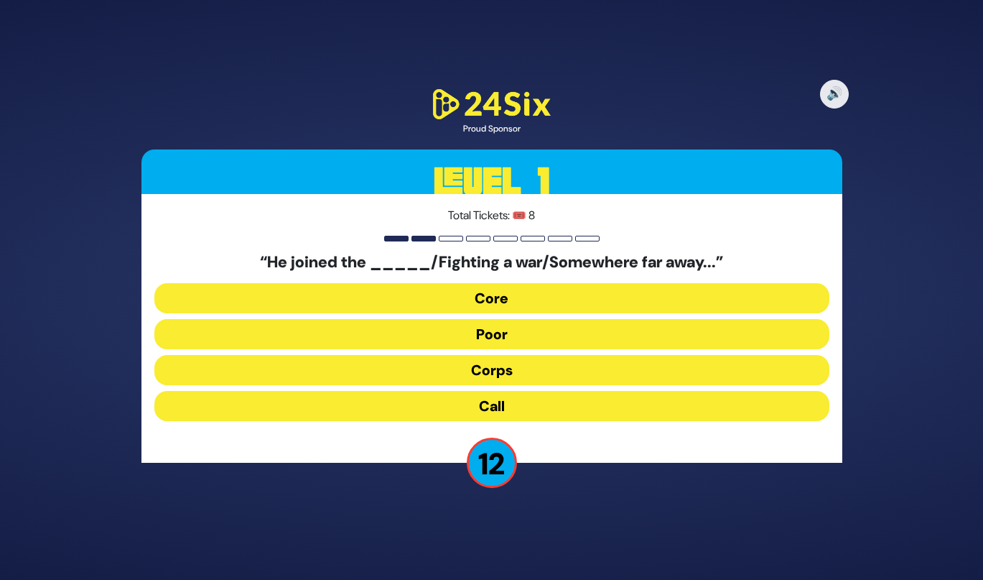
click at [495, 372] on button "Corps" at bounding box center [491, 370] width 675 height 30
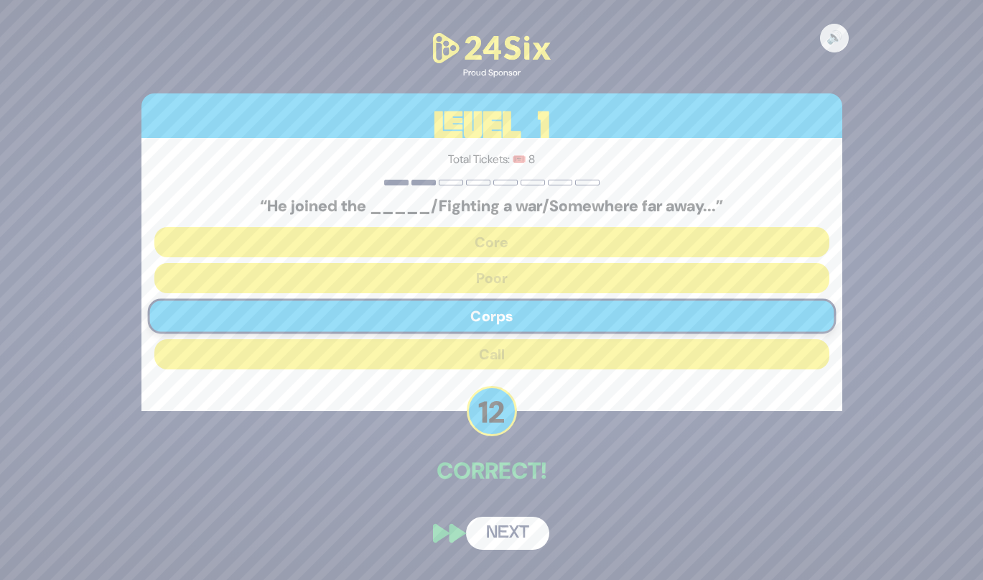
click at [503, 524] on button "Next" at bounding box center [507, 532] width 83 height 33
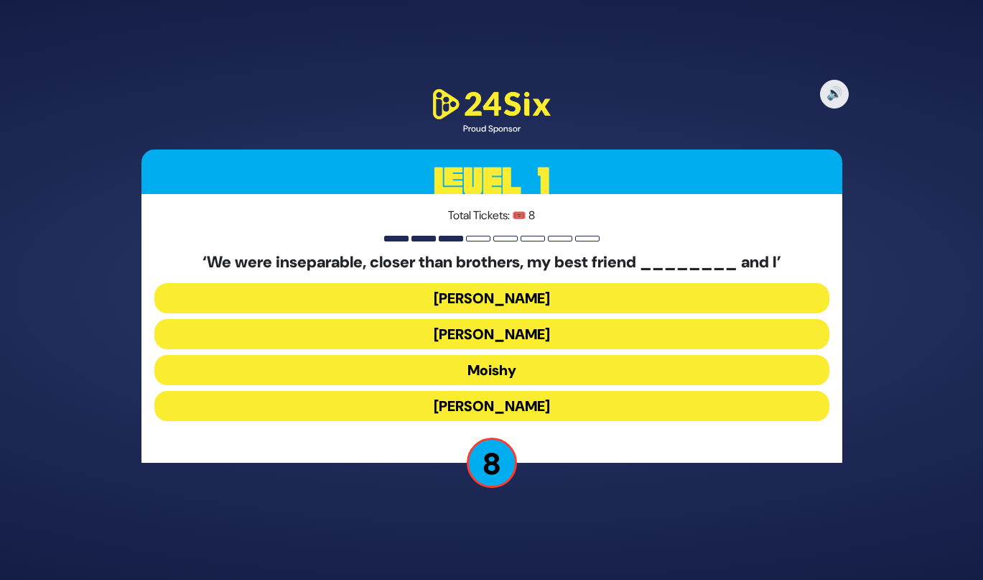
click at [493, 302] on button "[PERSON_NAME]" at bounding box center [491, 298] width 675 height 30
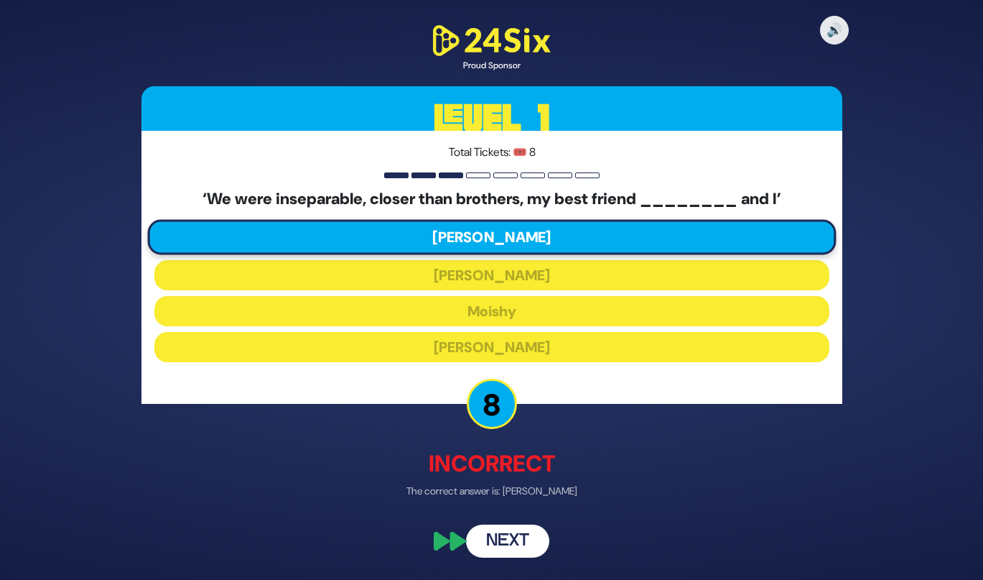
click at [489, 543] on button "Next" at bounding box center [507, 540] width 83 height 33
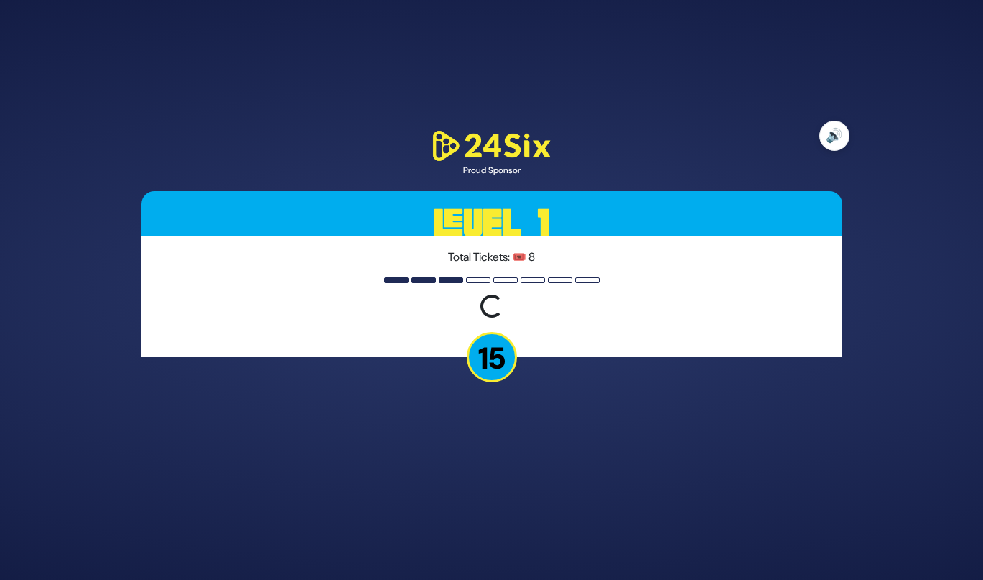
click at [831, 140] on button "🔊" at bounding box center [834, 136] width 30 height 30
click at [835, 145] on button "🔇" at bounding box center [834, 136] width 30 height 30
